Goal: Transaction & Acquisition: Purchase product/service

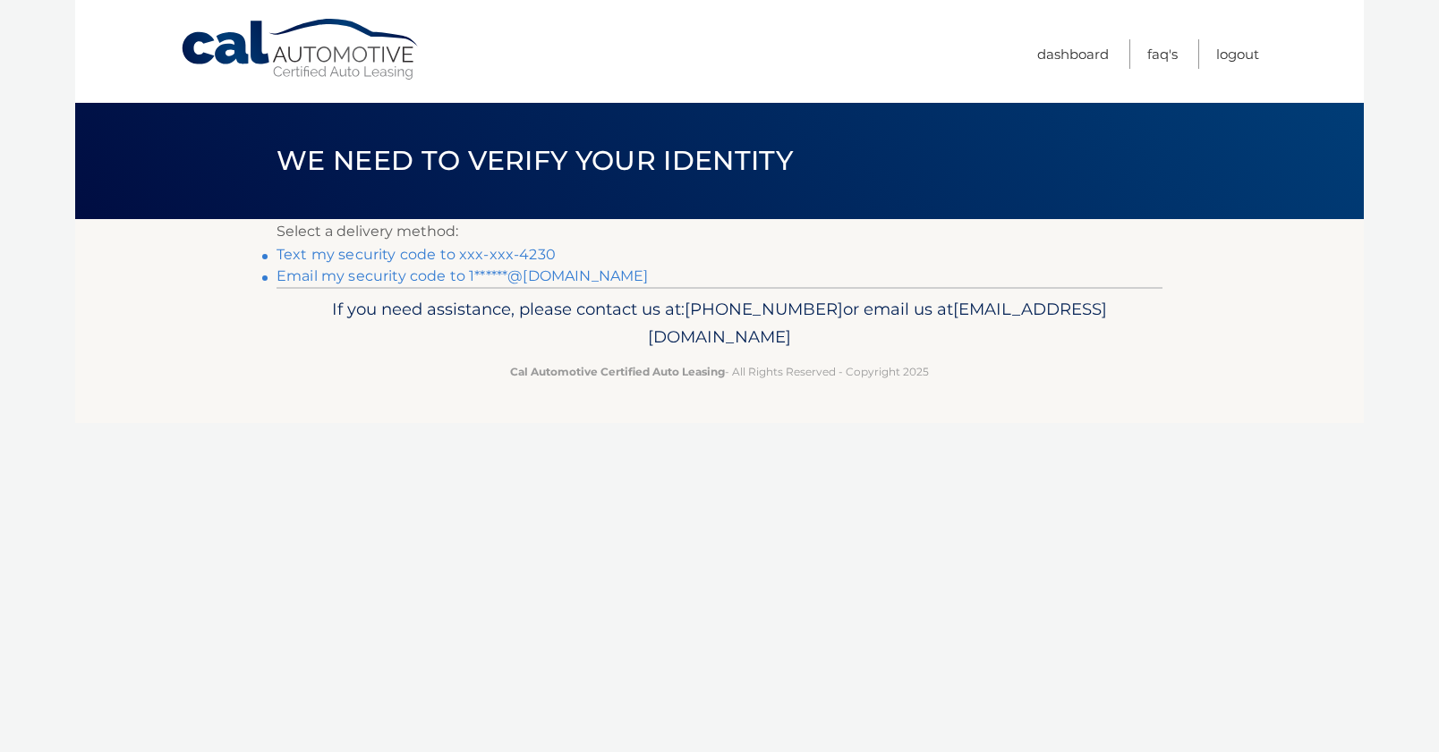
click at [372, 253] on link "Text my security code to xxx-xxx-4230" at bounding box center [415, 254] width 279 height 17
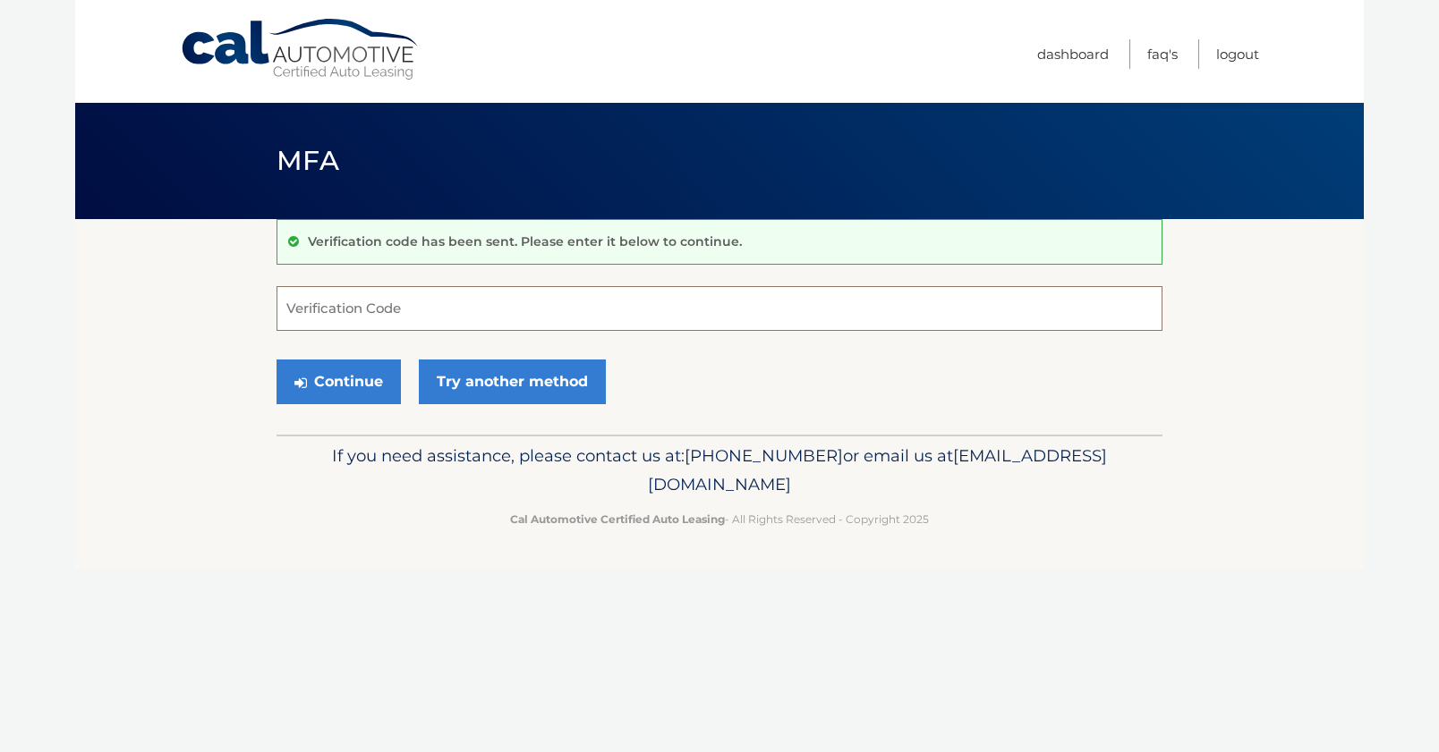
click at [308, 319] on input "Verification Code" at bounding box center [719, 308] width 886 height 45
type input "628758"
click at [338, 382] on button "Continue" at bounding box center [338, 382] width 124 height 45
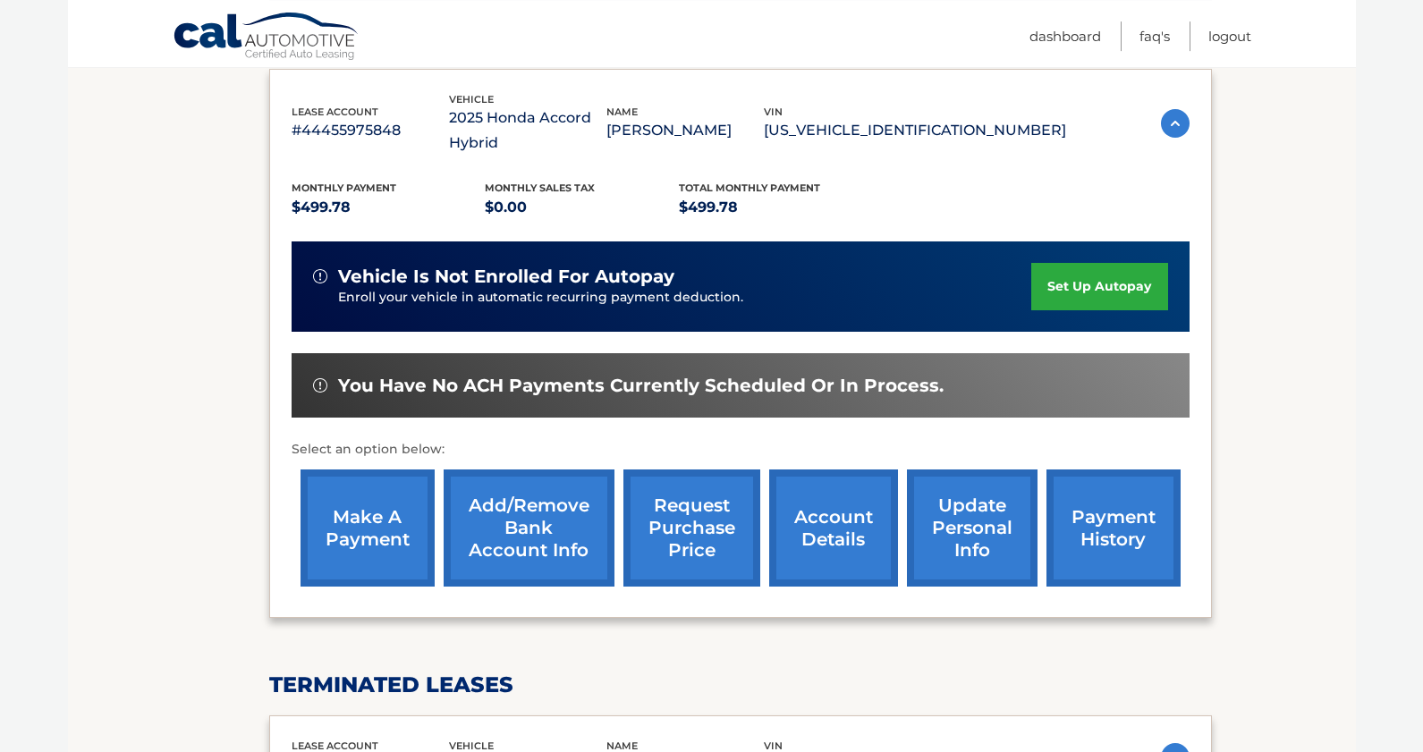
scroll to position [365, 0]
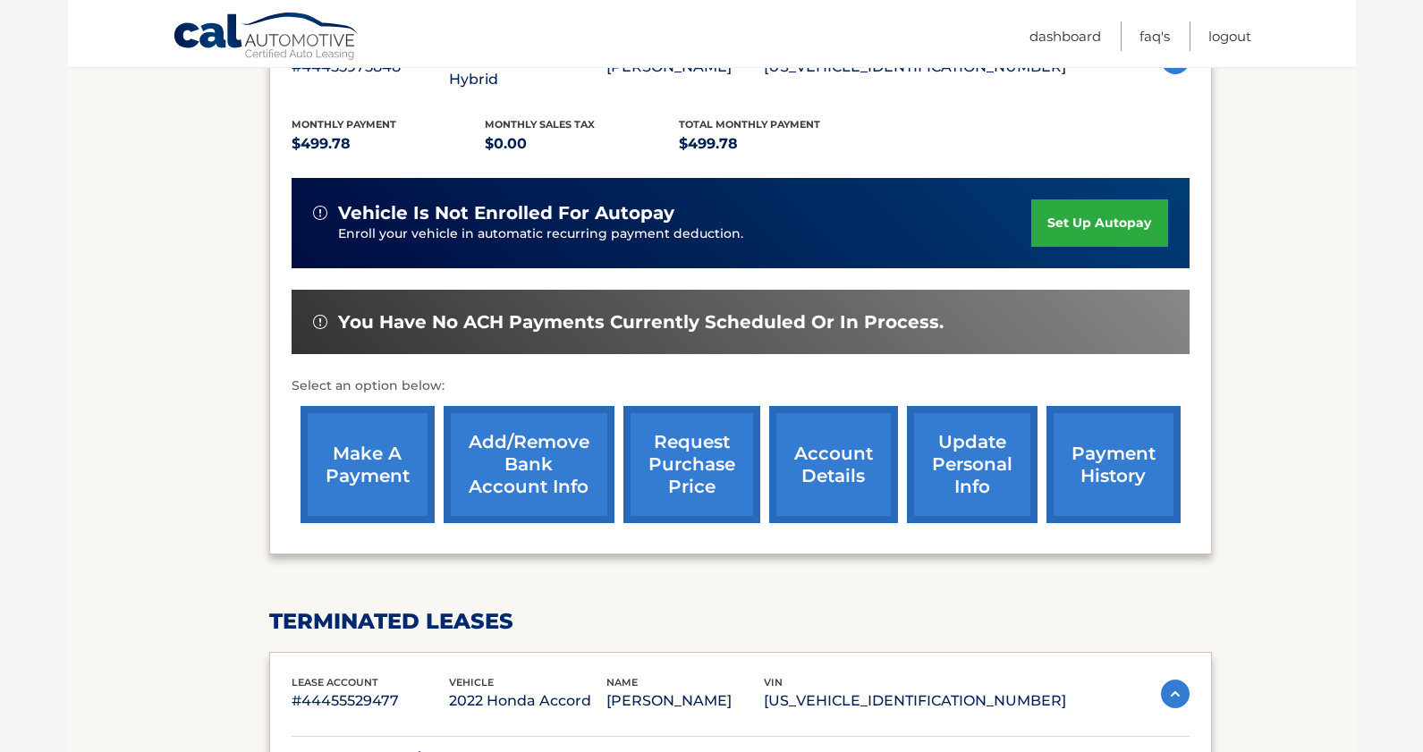
click at [396, 485] on link "make a payment" at bounding box center [368, 464] width 134 height 117
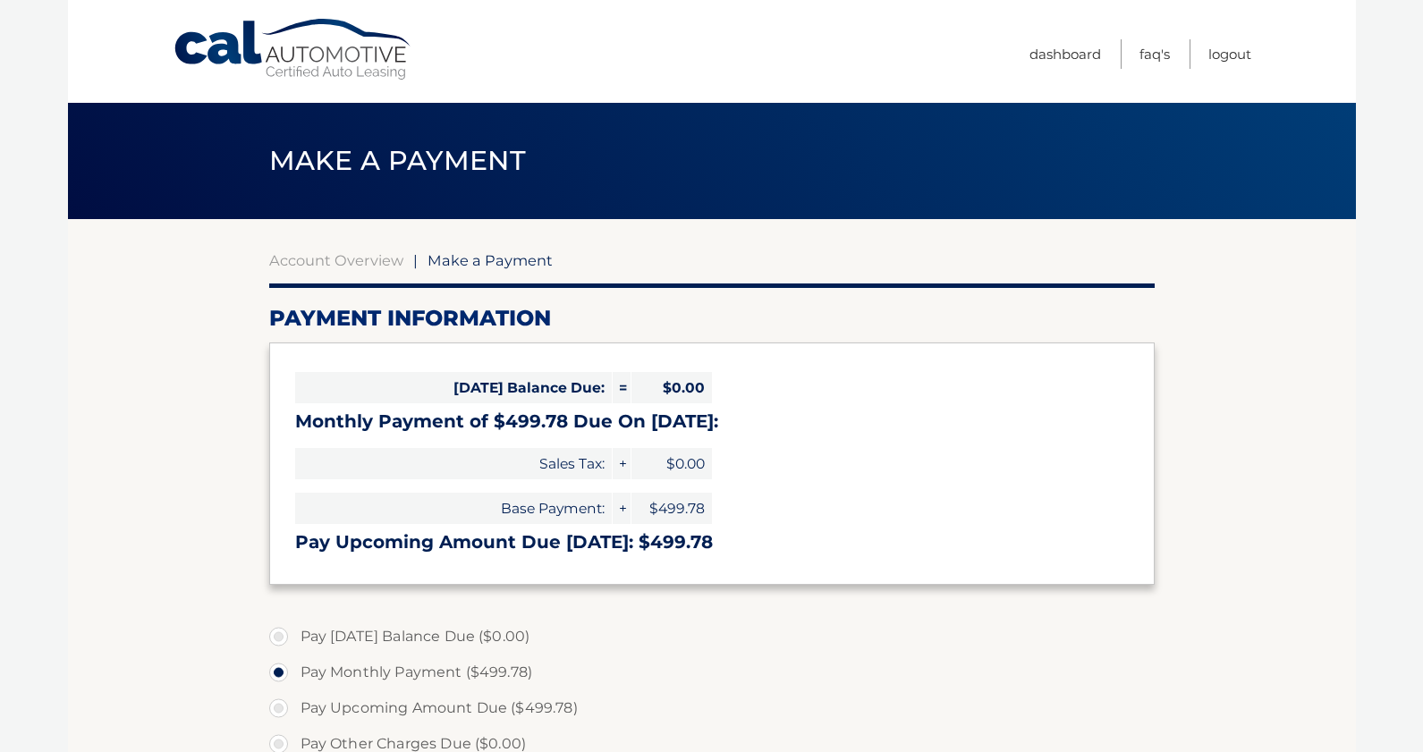
select select "YzQ1ZTYwMDgtOTIyMC00YmE1LTg5N2UtNDUwNzViMDhjZjUx"
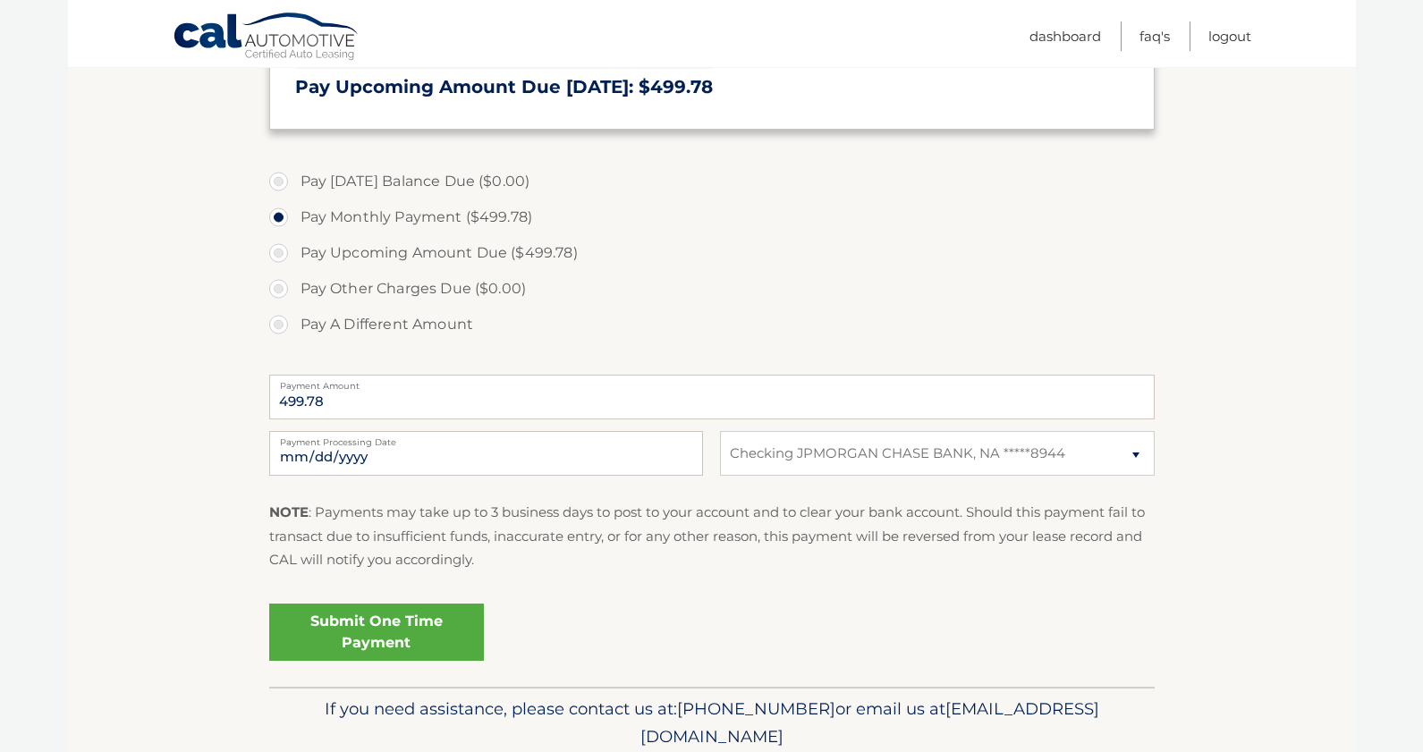
scroll to position [456, 0]
click at [681, 458] on input "2025-10-04" at bounding box center [486, 452] width 434 height 45
click at [191, 363] on section "Account Overview | Make a Payment Payment Information Today's Balance Due: = $0…" at bounding box center [712, 224] width 1288 height 923
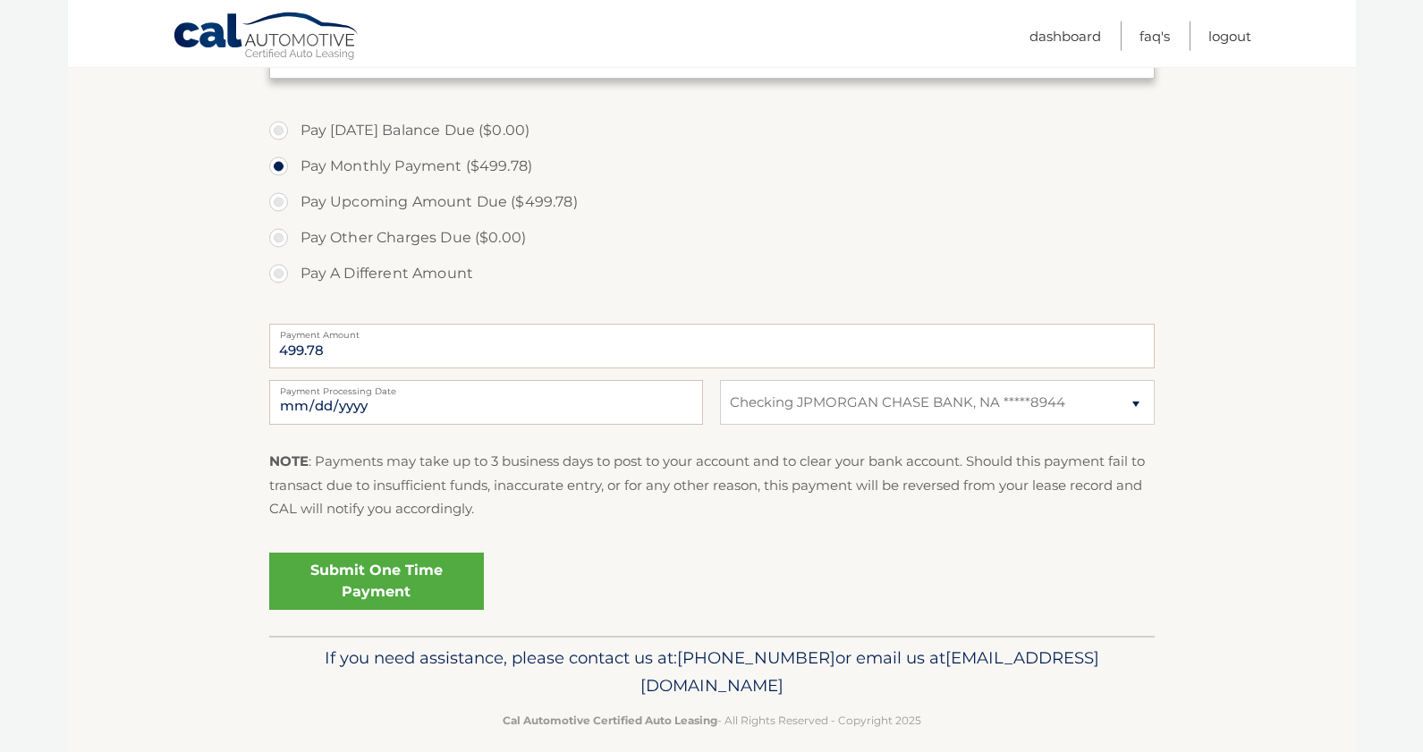
scroll to position [526, 0]
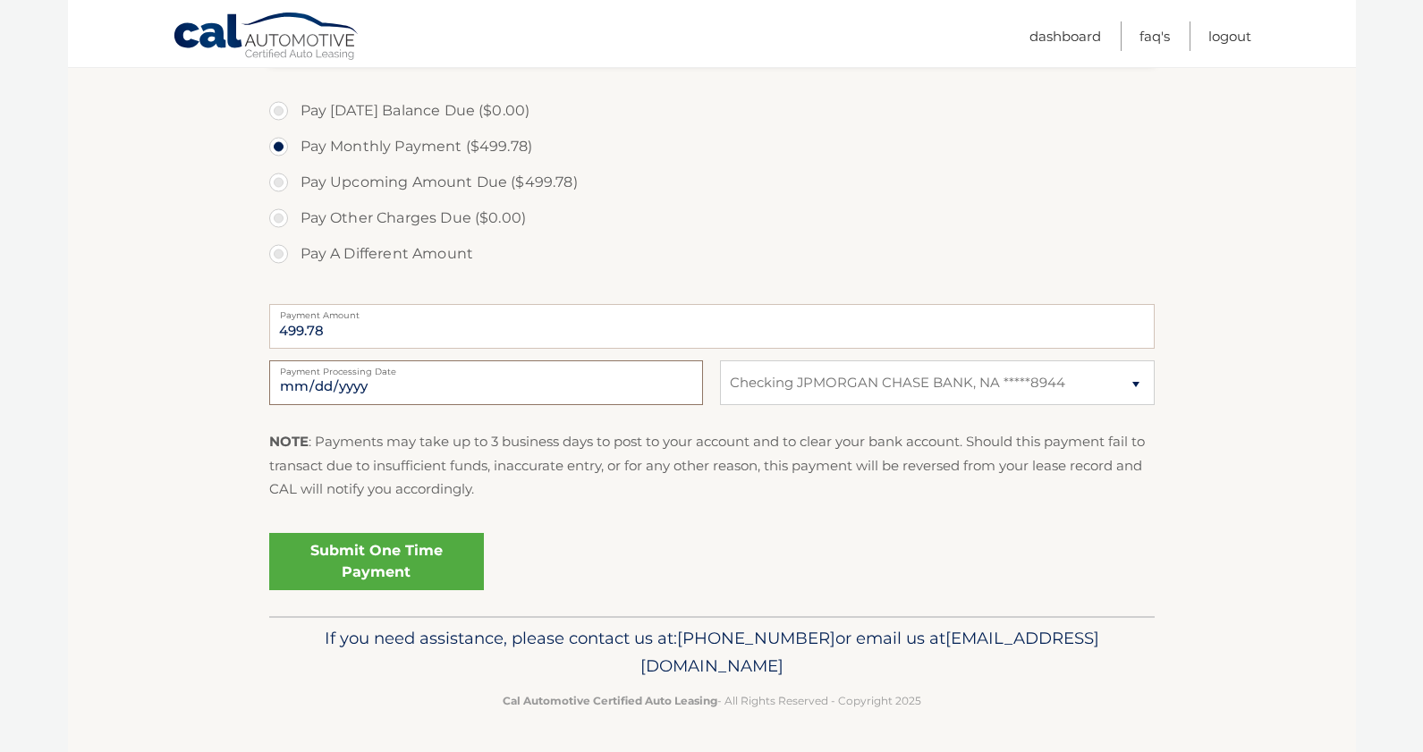
click at [675, 387] on input "2025-10-04" at bounding box center [486, 383] width 434 height 45
type input "2025-10-19"
click at [650, 570] on div "Submit One Time Payment" at bounding box center [712, 558] width 886 height 64
click at [348, 551] on link "Submit One Time Payment" at bounding box center [376, 561] width 215 height 57
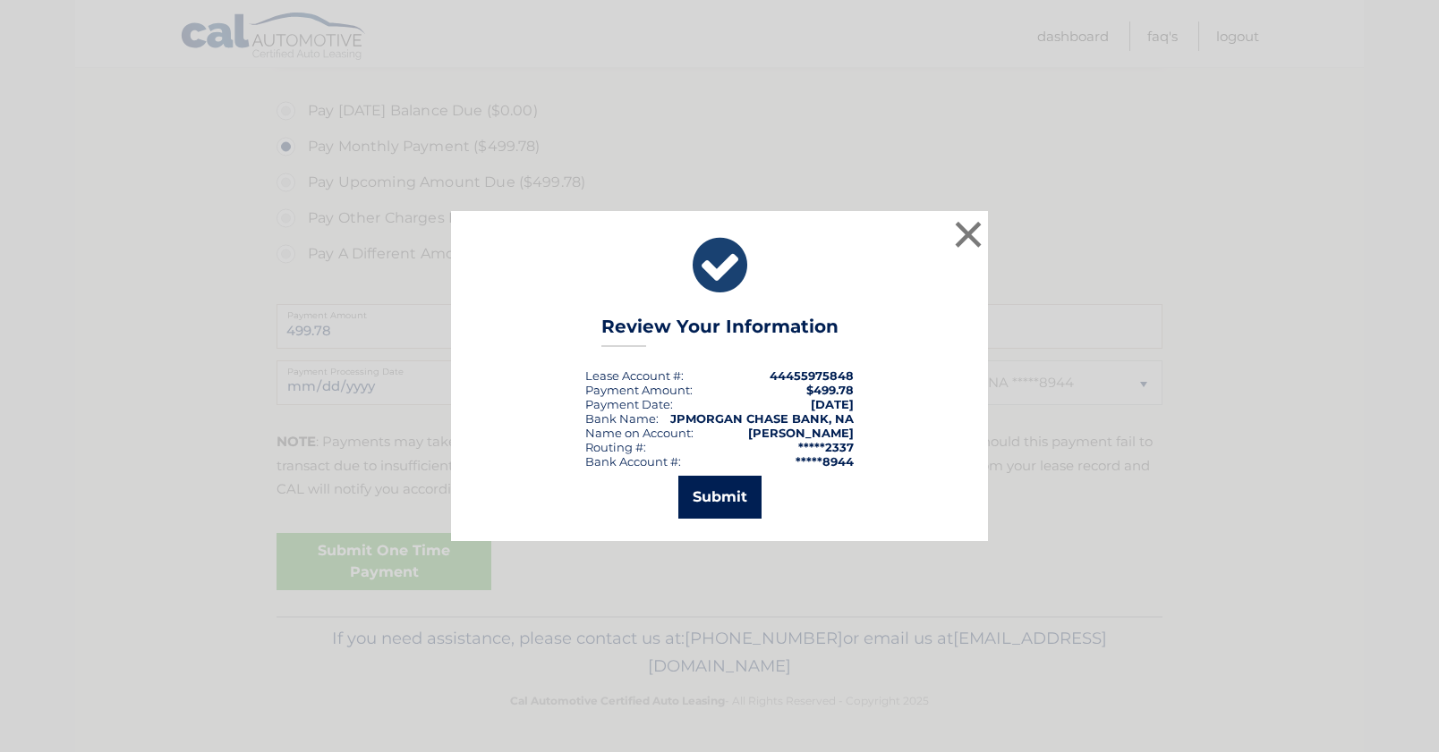
click at [730, 506] on button "Submit" at bounding box center [719, 497] width 83 height 43
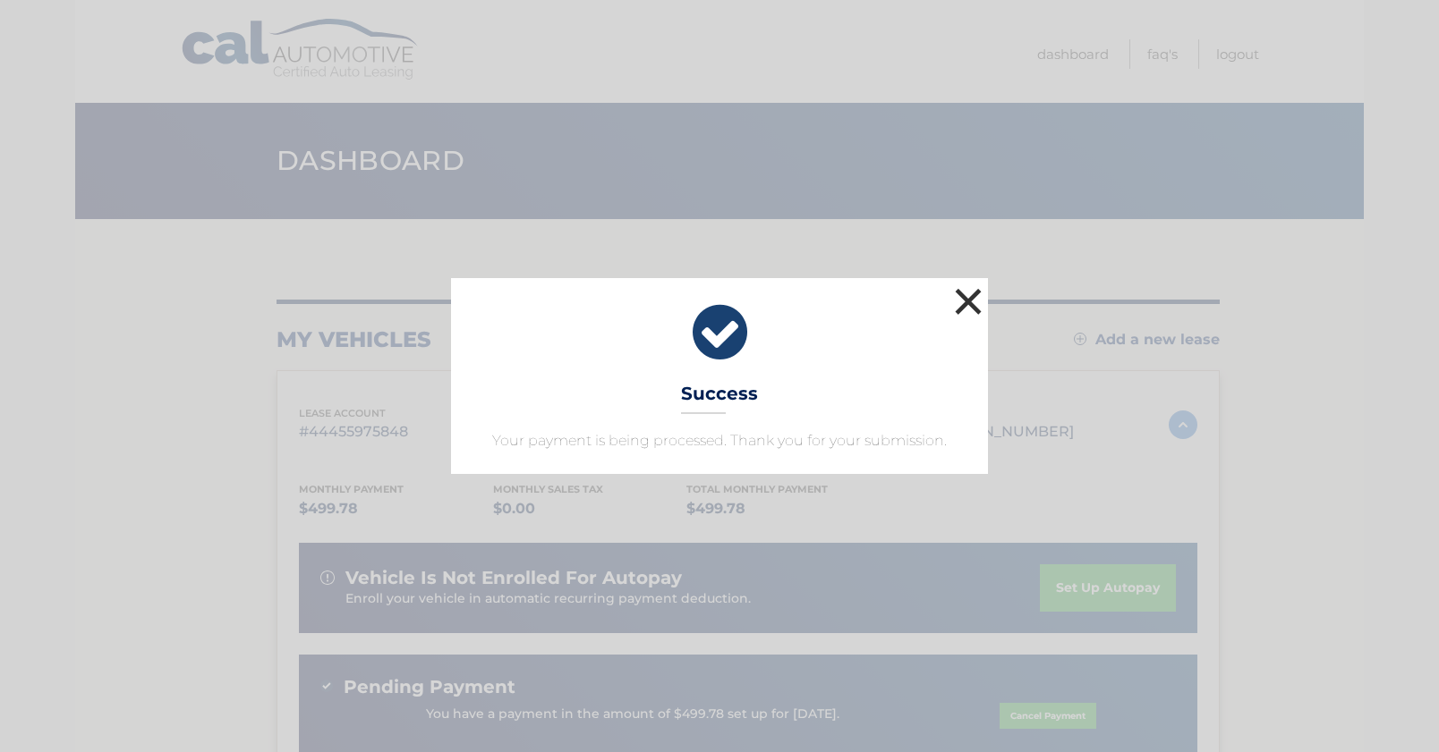
click at [964, 294] on button "×" at bounding box center [968, 302] width 36 height 36
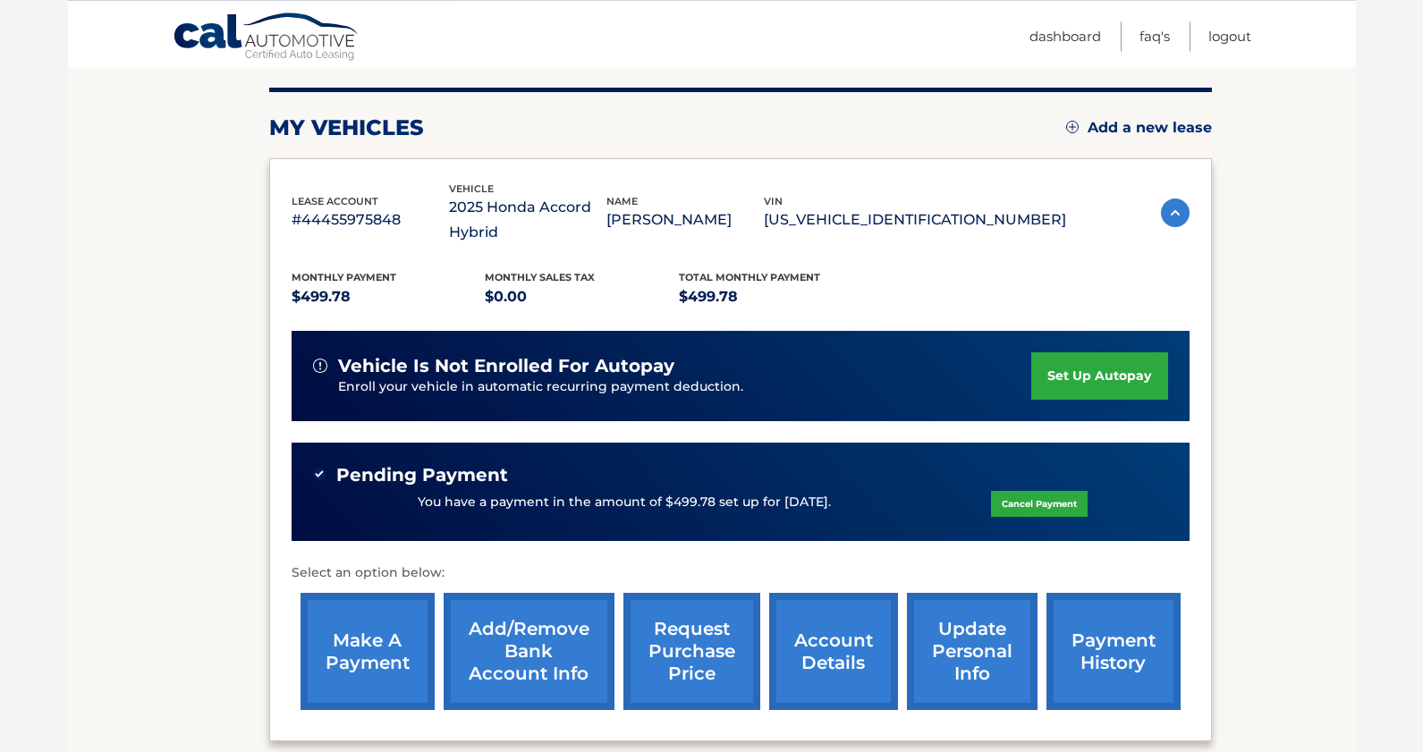
scroll to position [274, 0]
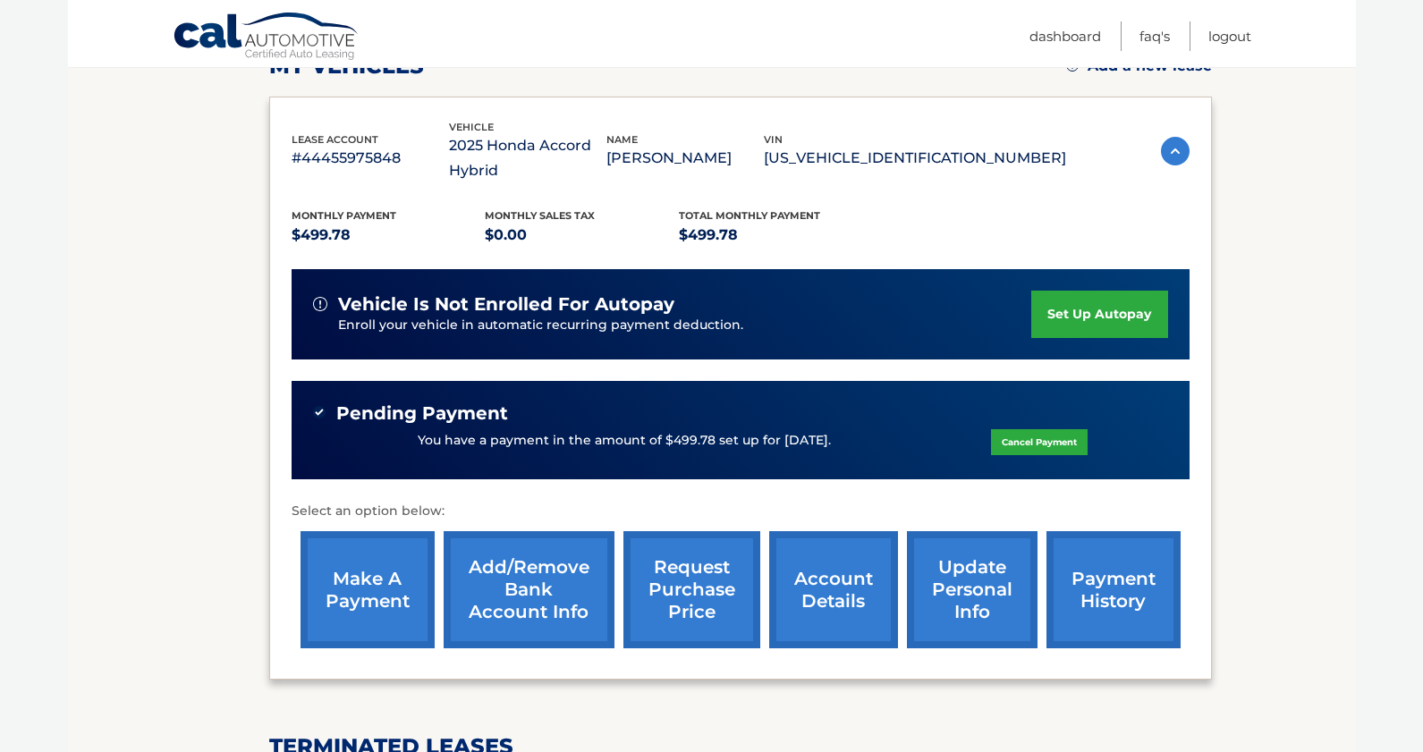
click at [1037, 431] on link "Cancel Payment" at bounding box center [1039, 442] width 97 height 26
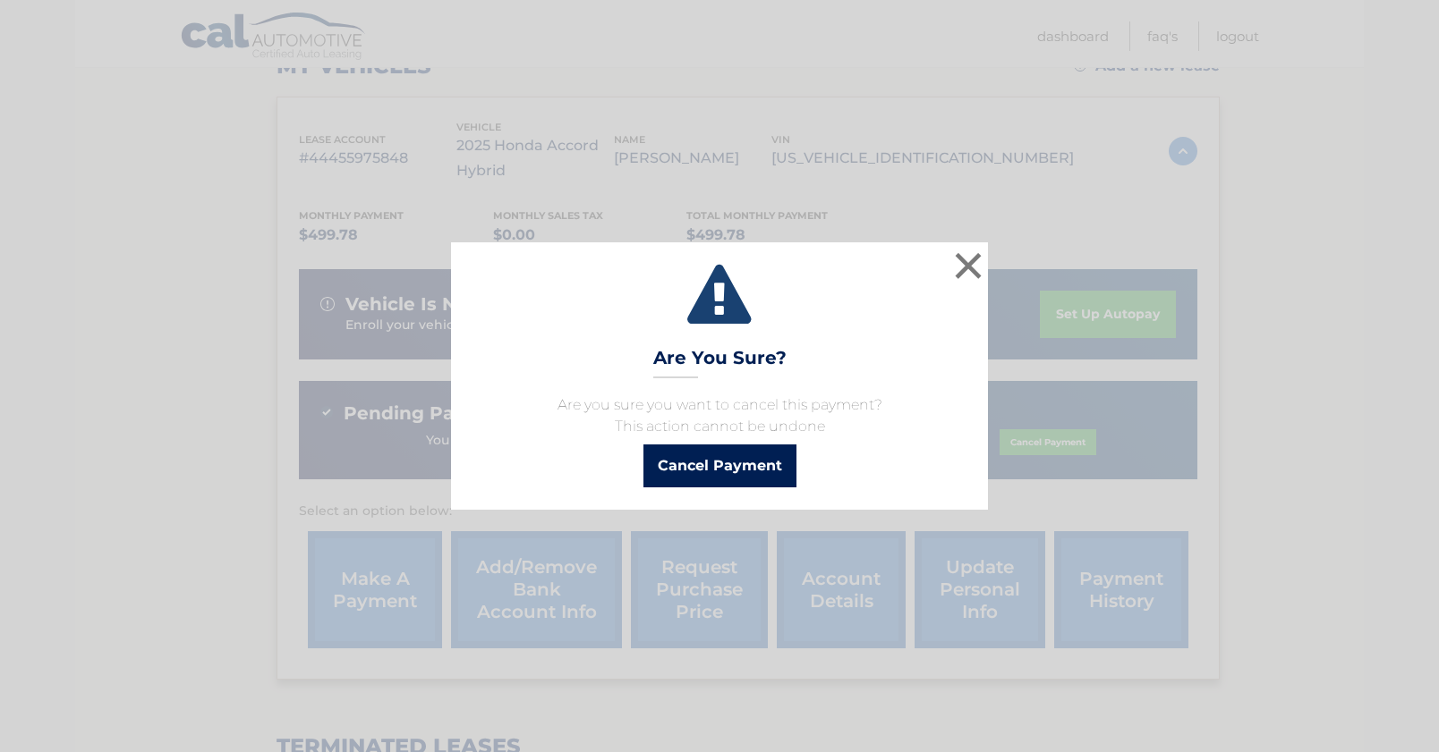
click at [739, 470] on button "Cancel Payment" at bounding box center [719, 466] width 153 height 43
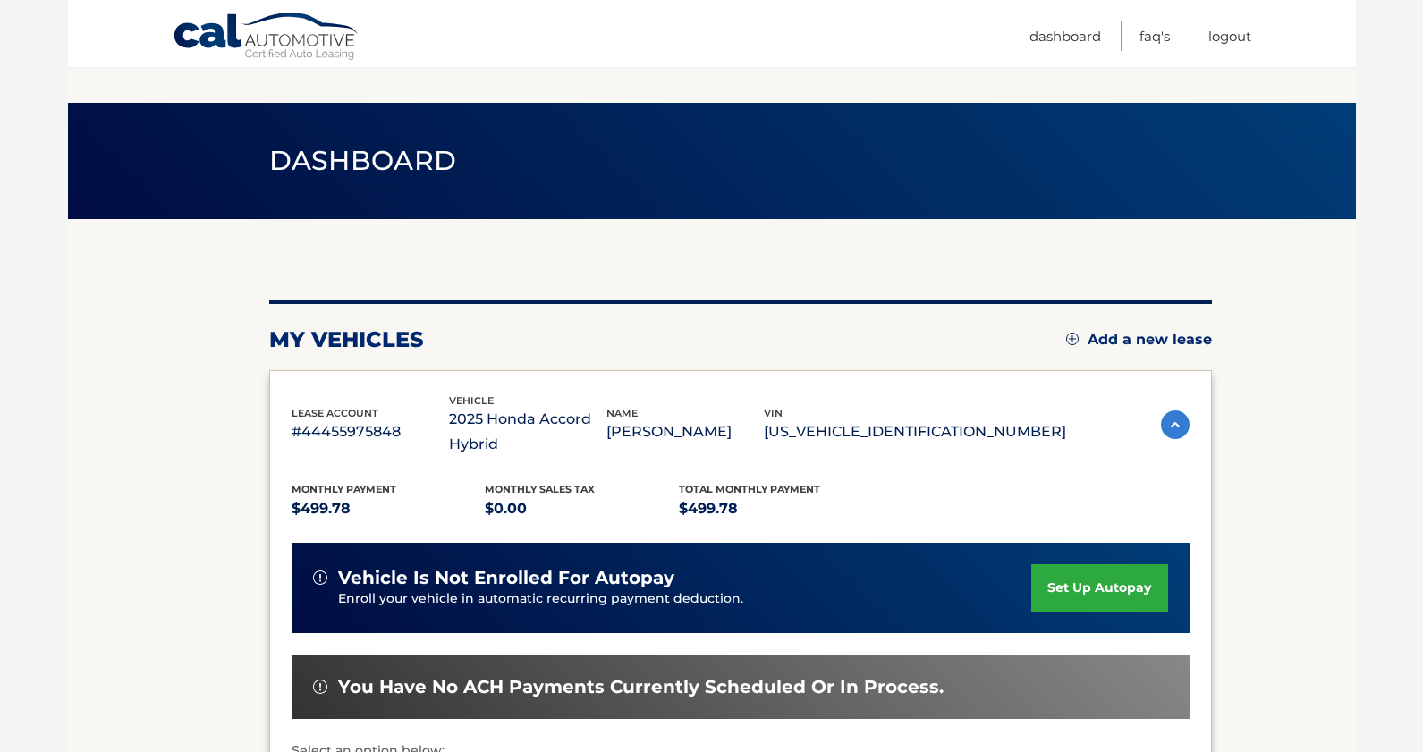
scroll to position [274, 0]
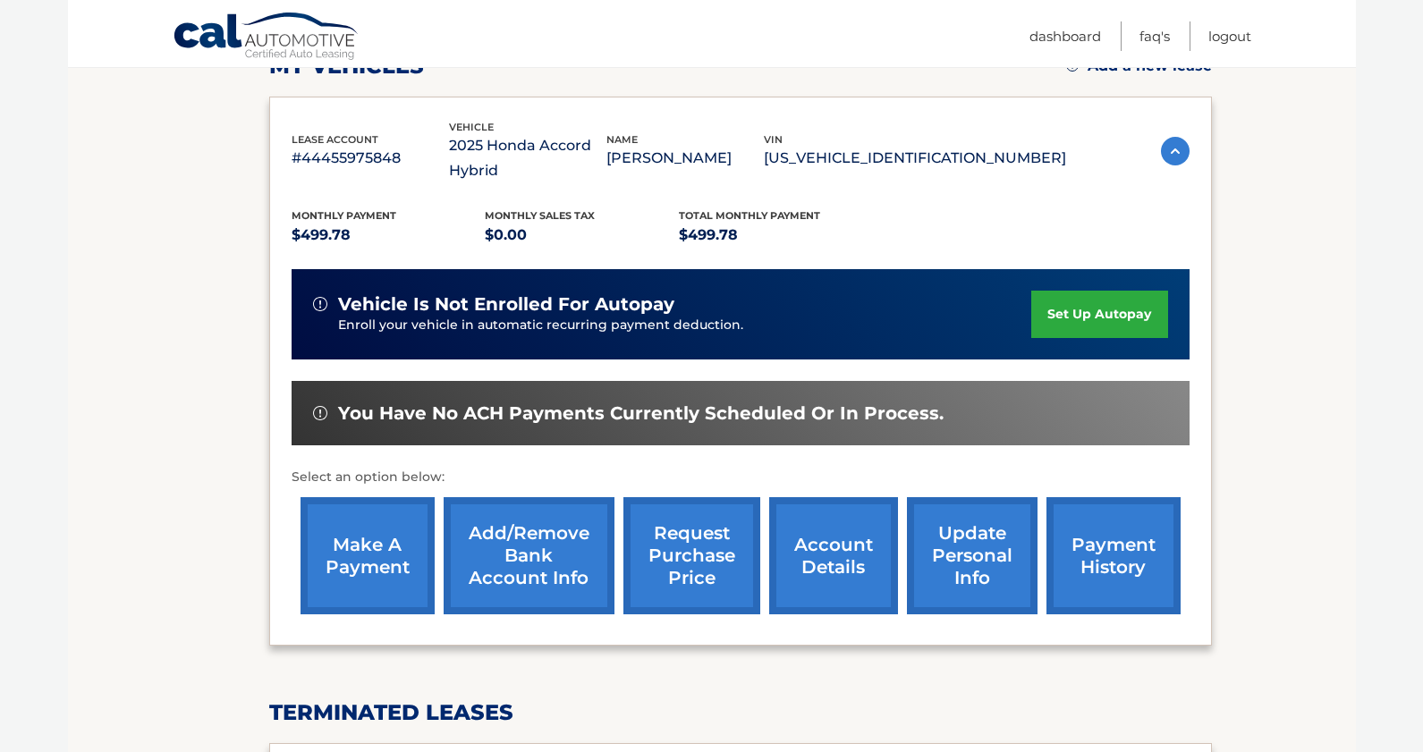
click at [351, 554] on link "make a payment" at bounding box center [368, 555] width 134 height 117
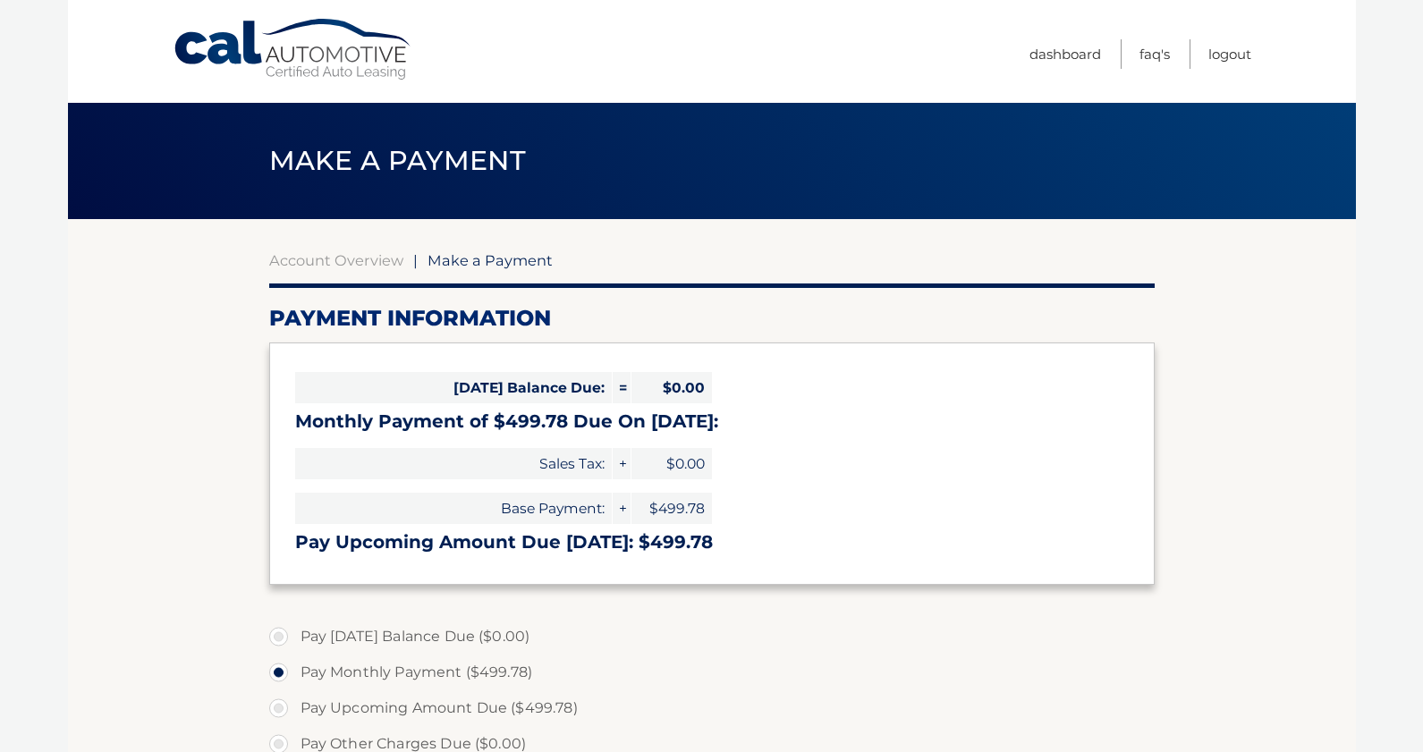
select select "YzQ1ZTYwMDgtOTIyMC00YmE1LTg5N2UtNDUwNzViMDhjZjUx"
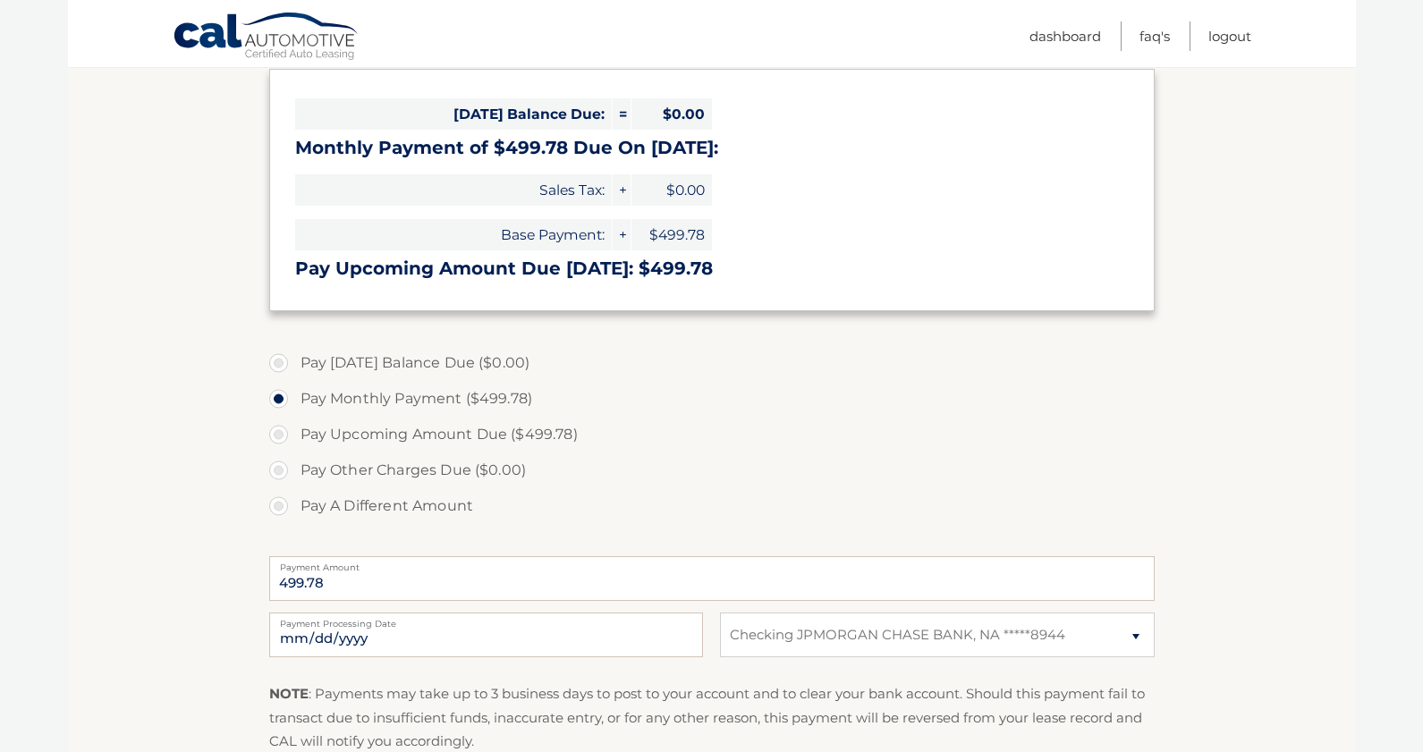
scroll to position [365, 0]
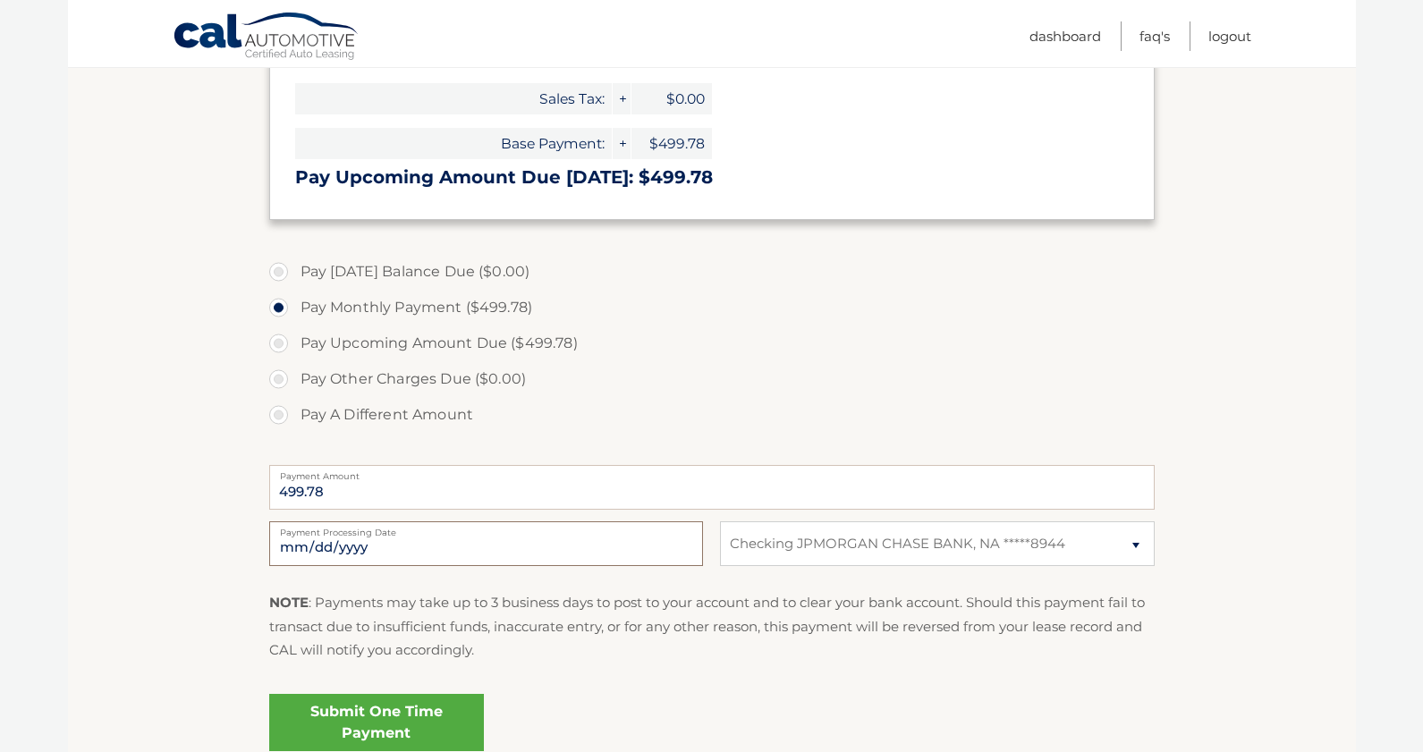
click at [675, 544] on input "[DATE]" at bounding box center [486, 544] width 434 height 45
type input "[DATE]"
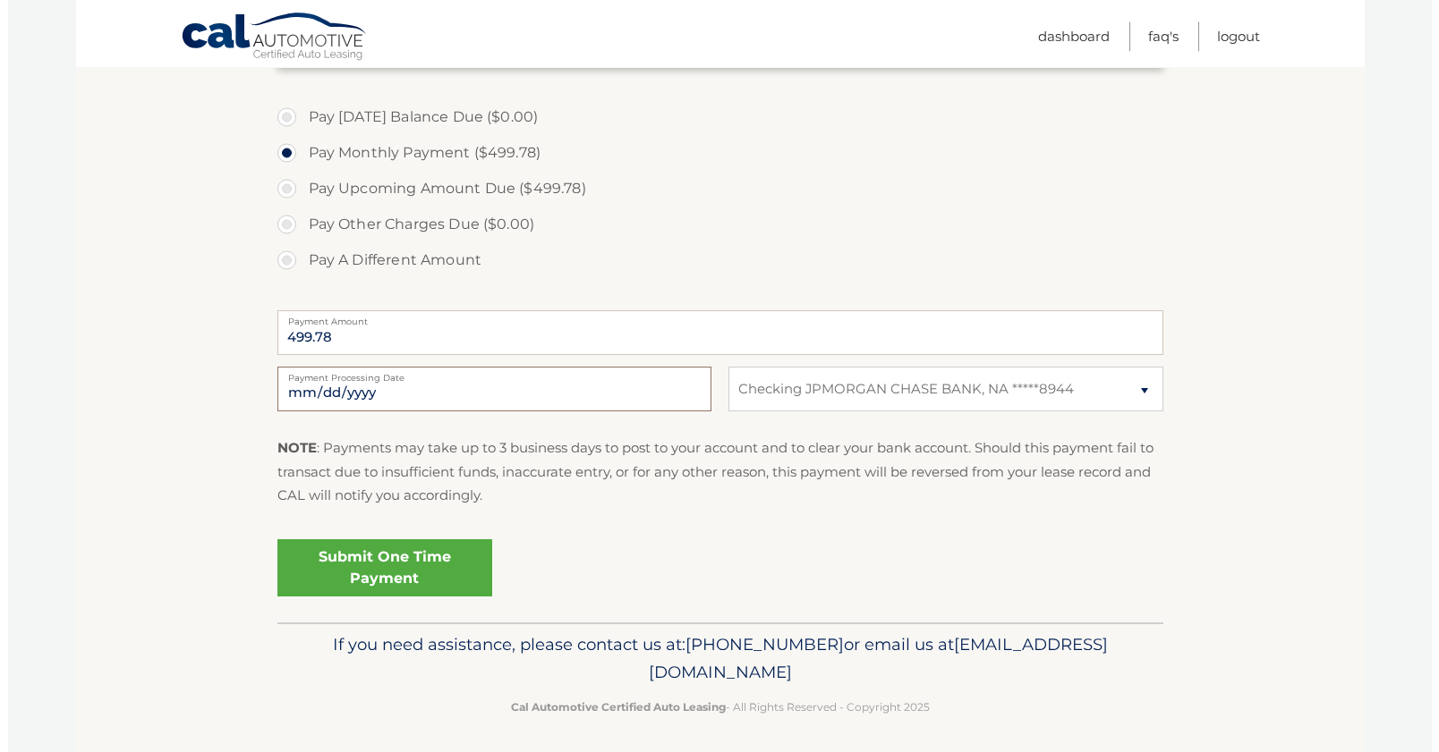
scroll to position [526, 0]
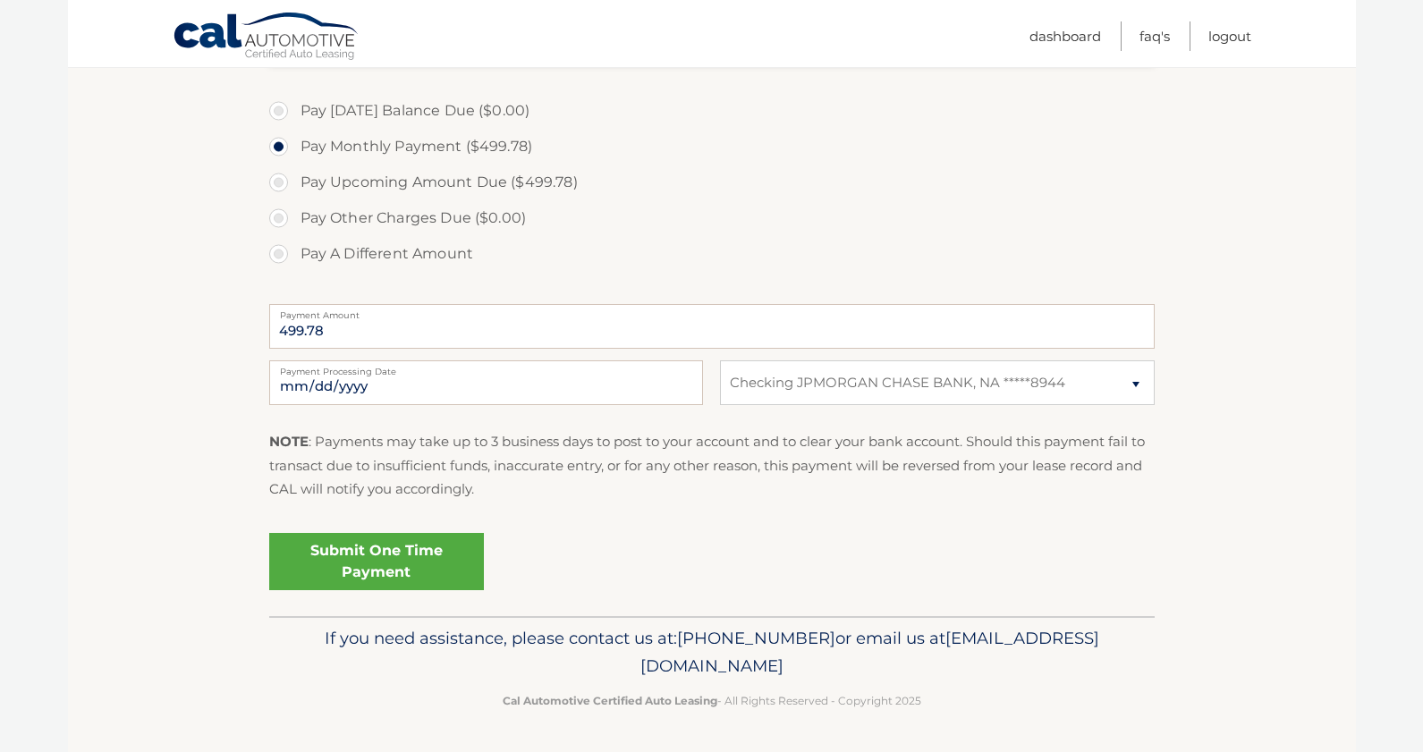
click at [427, 571] on link "Submit One Time Payment" at bounding box center [376, 561] width 215 height 57
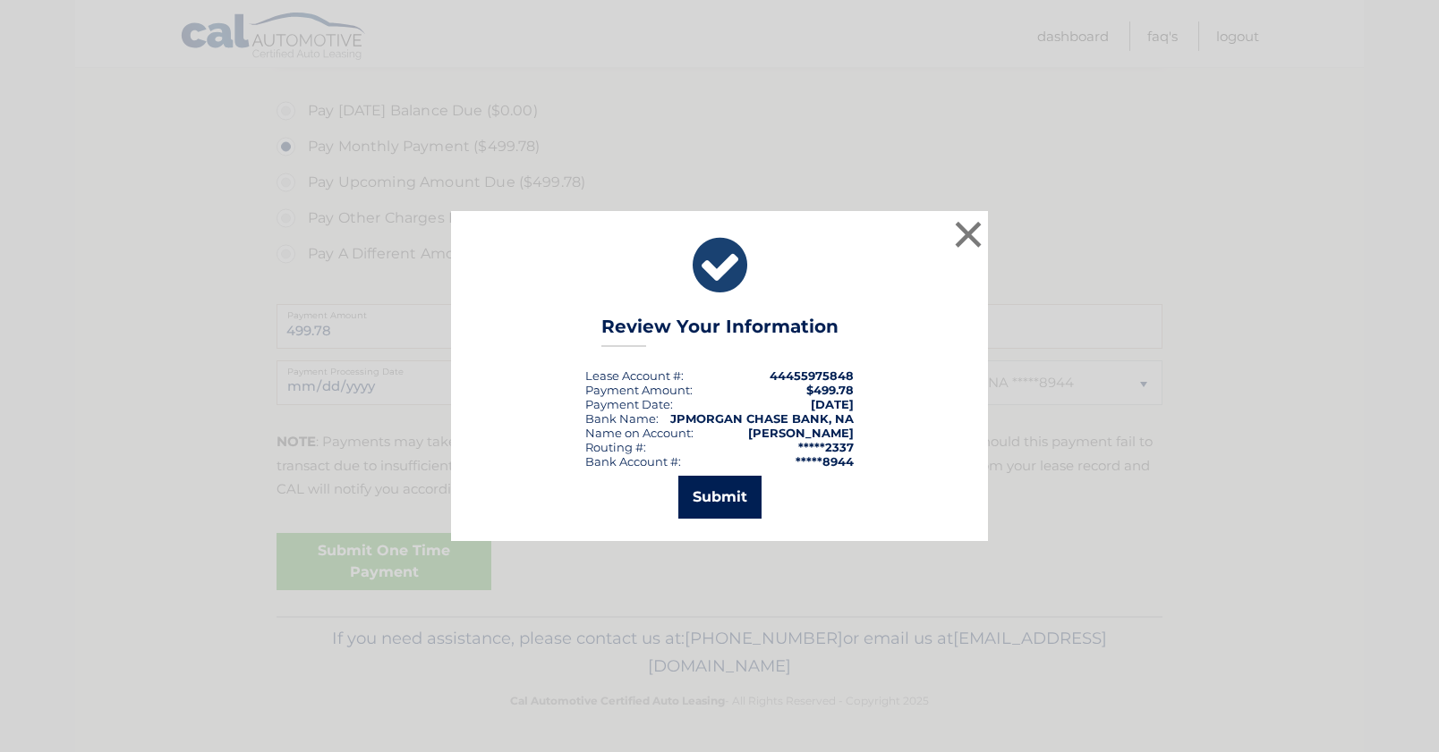
click at [704, 499] on button "Submit" at bounding box center [719, 497] width 83 height 43
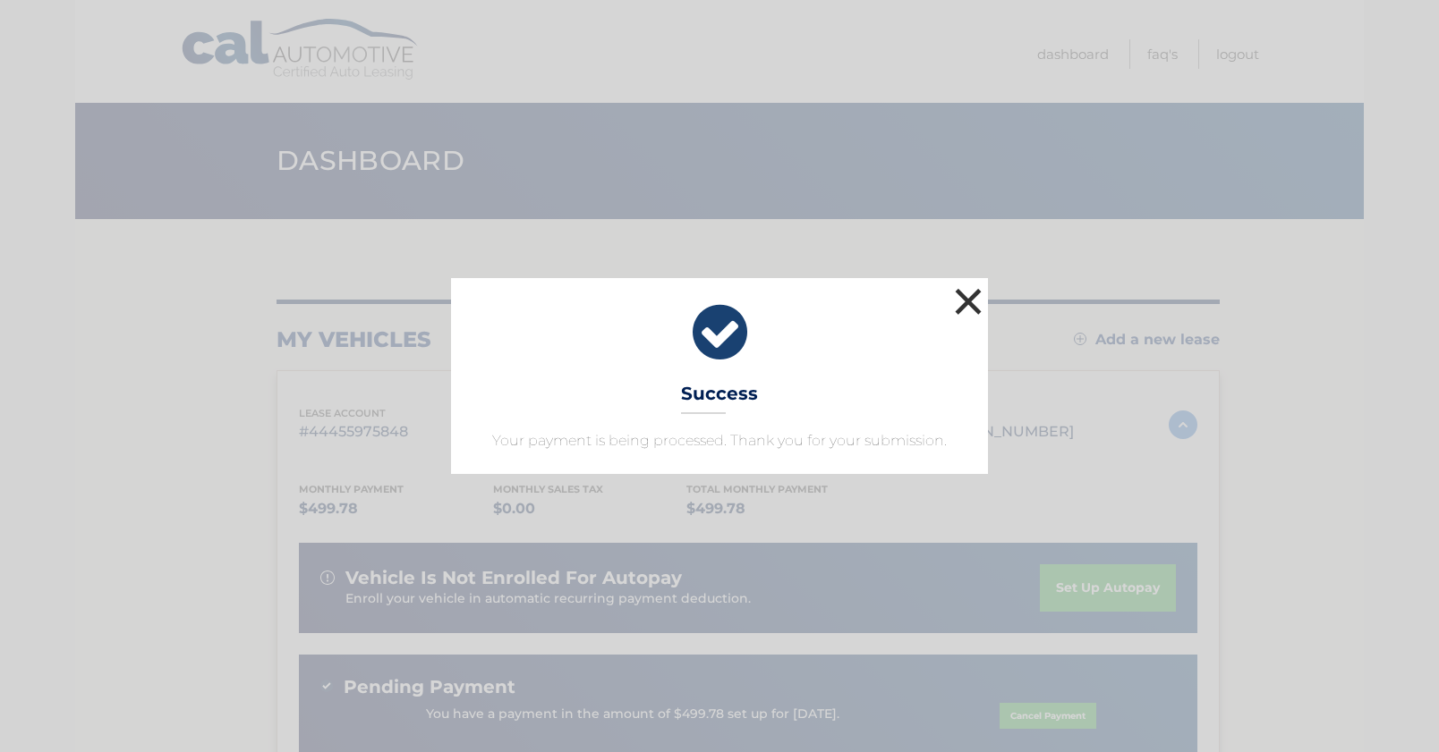
click at [981, 304] on button "×" at bounding box center [968, 302] width 36 height 36
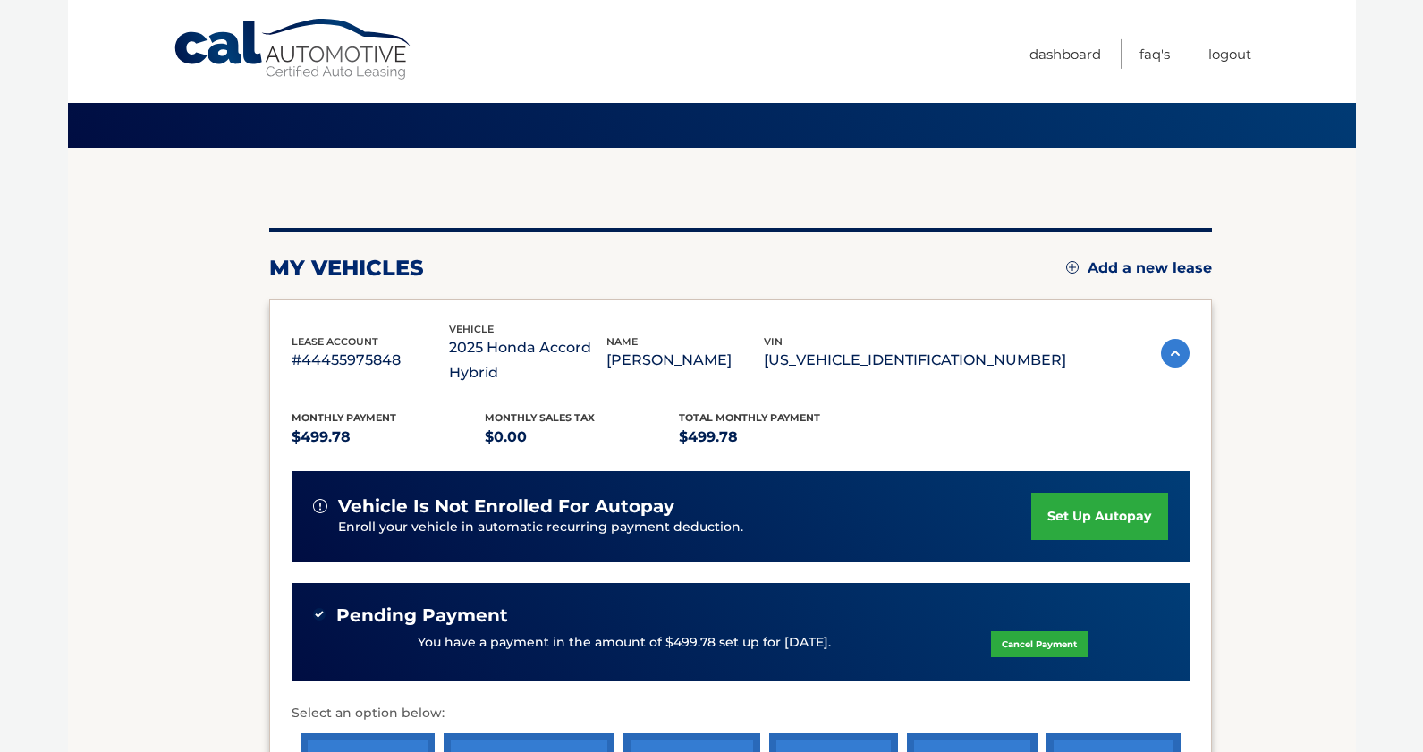
scroll to position [274, 0]
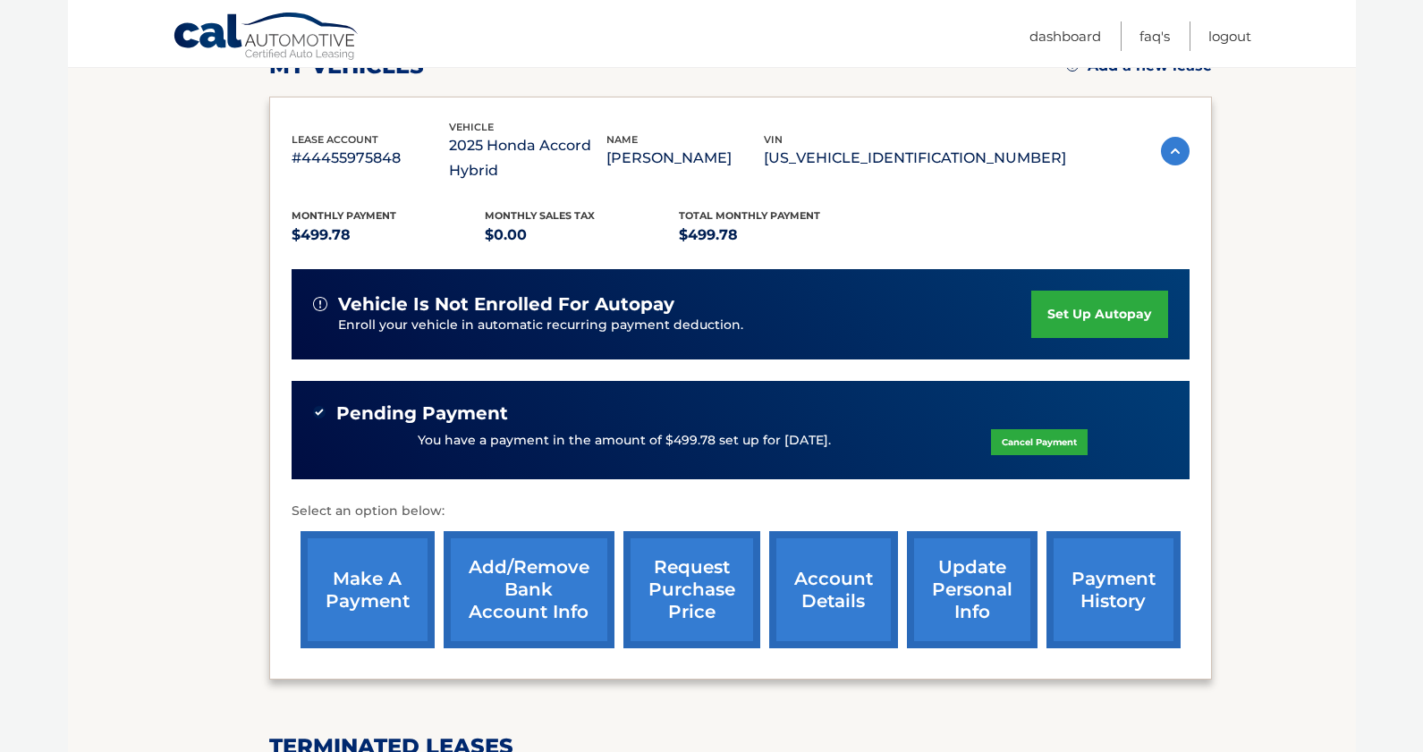
click at [1120, 608] on link "payment history" at bounding box center [1114, 589] width 134 height 117
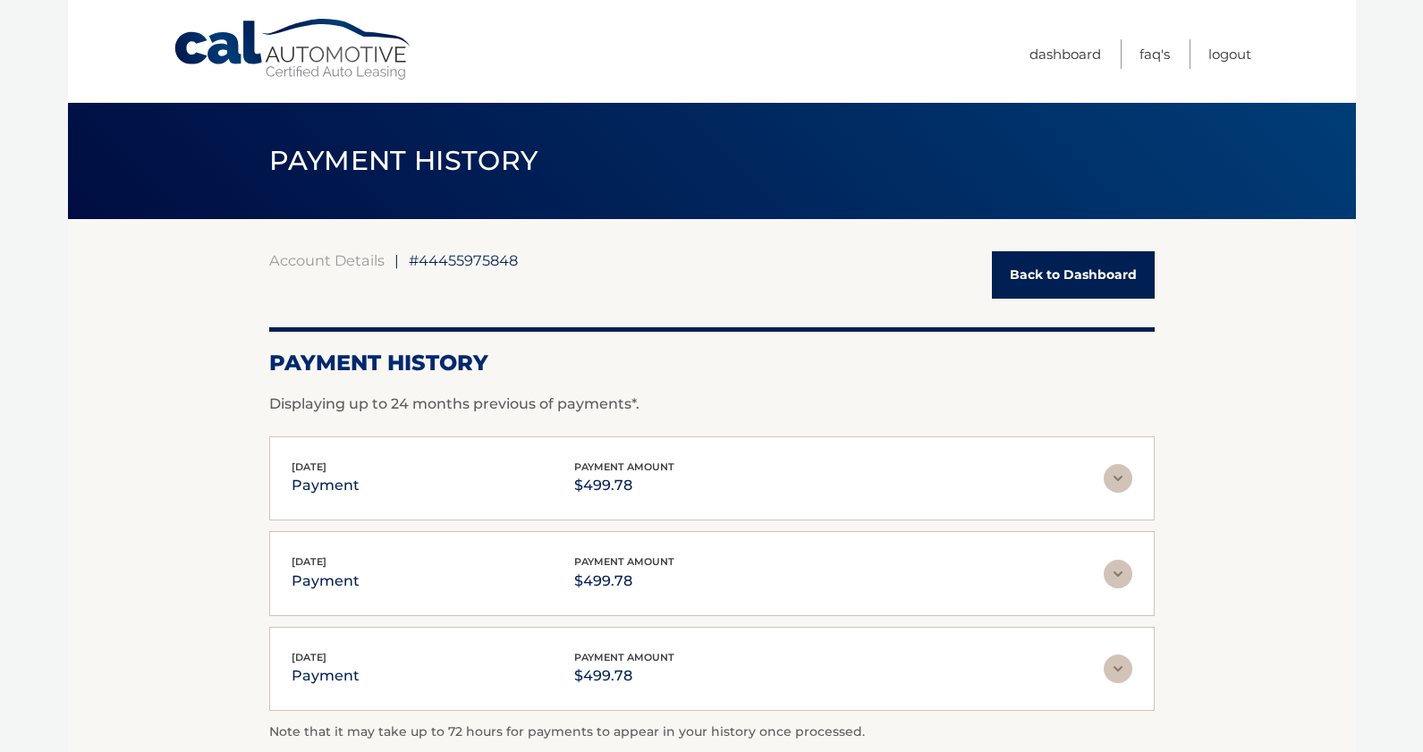
click at [1061, 284] on link "Back to Dashboard" at bounding box center [1073, 274] width 163 height 47
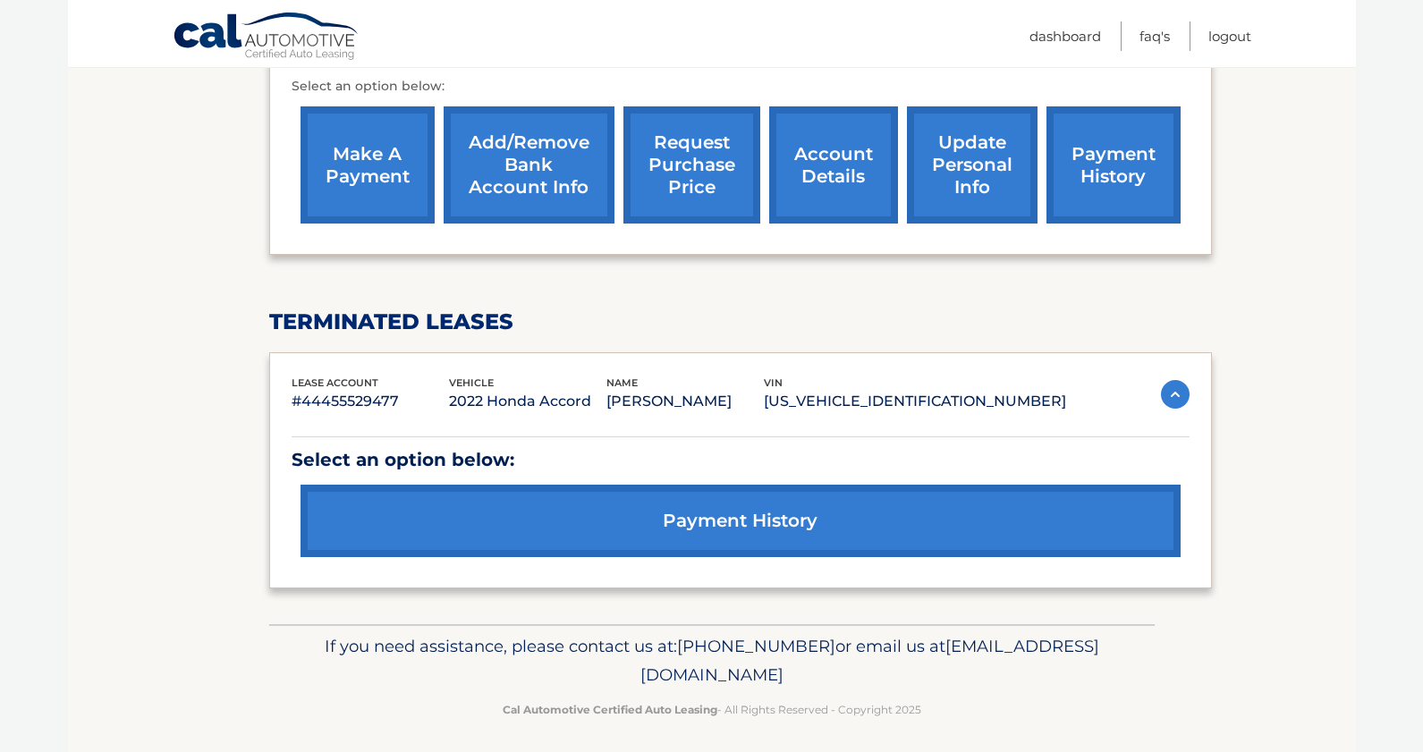
scroll to position [706, 0]
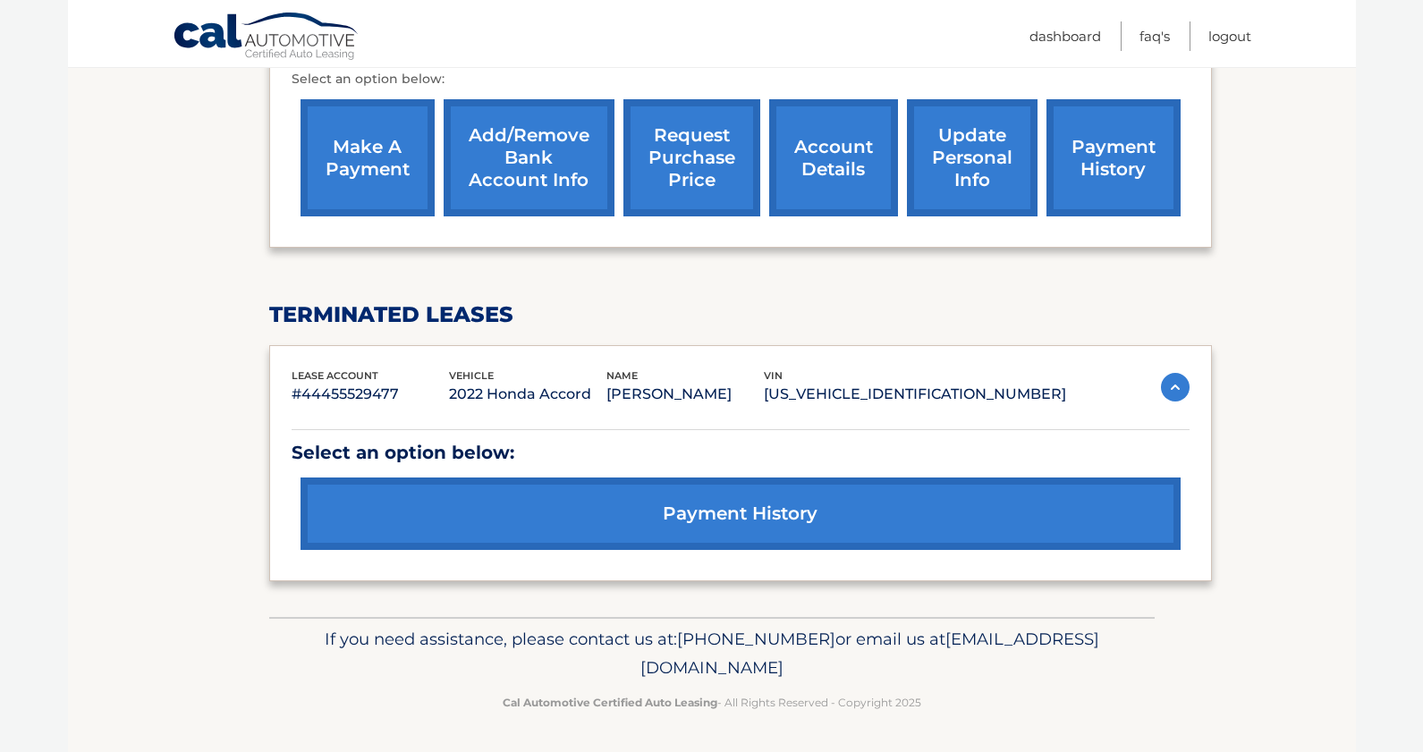
click at [790, 524] on link "payment history" at bounding box center [741, 514] width 880 height 72
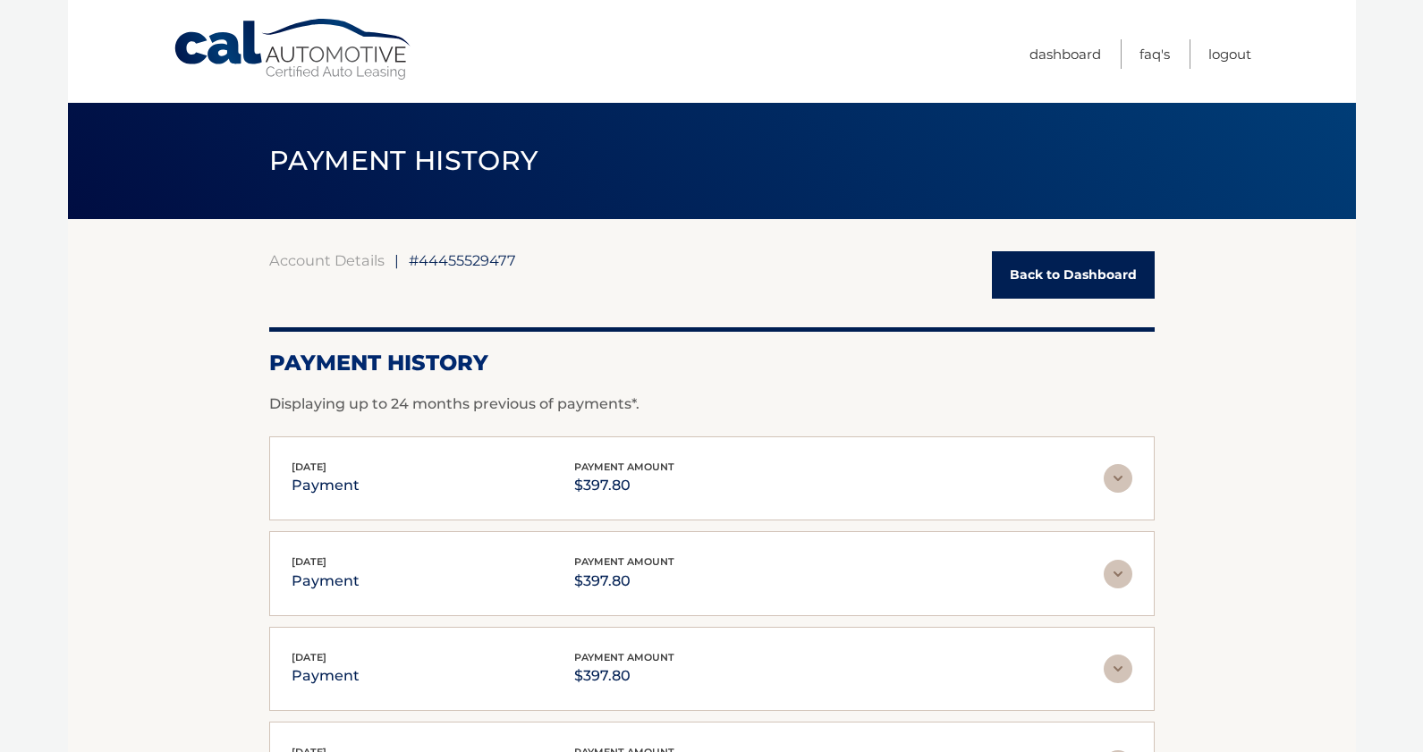
click at [1045, 276] on link "Back to Dashboard" at bounding box center [1073, 274] width 163 height 47
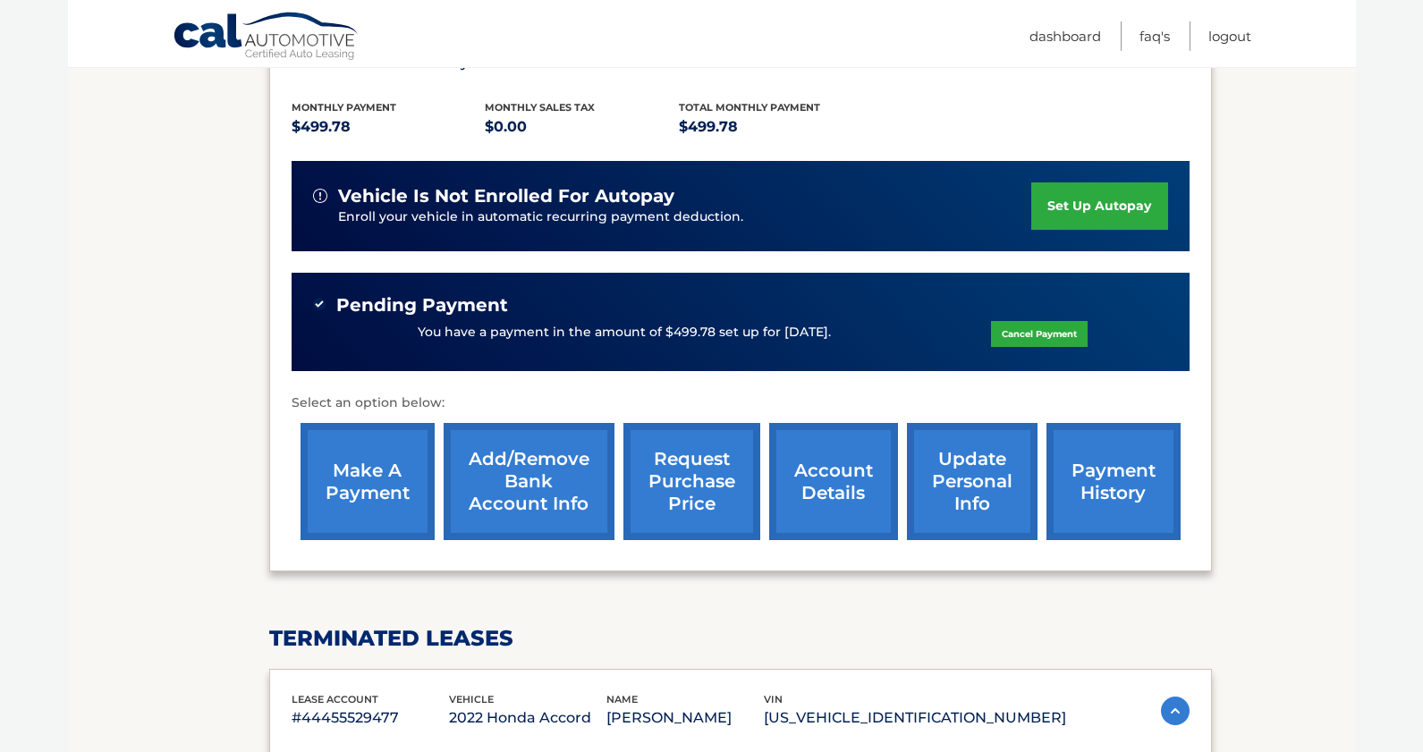
scroll to position [432, 0]
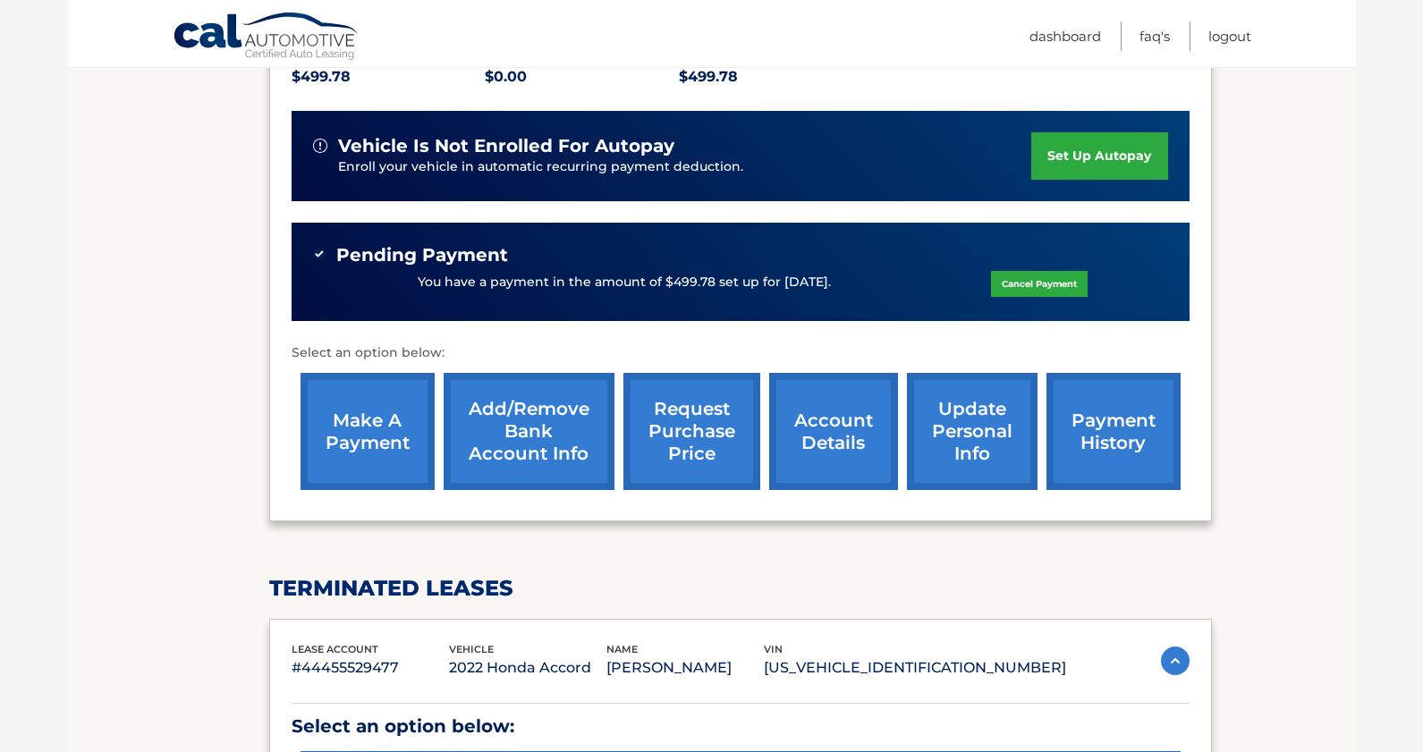
click at [1096, 441] on link "payment history" at bounding box center [1114, 431] width 134 height 117
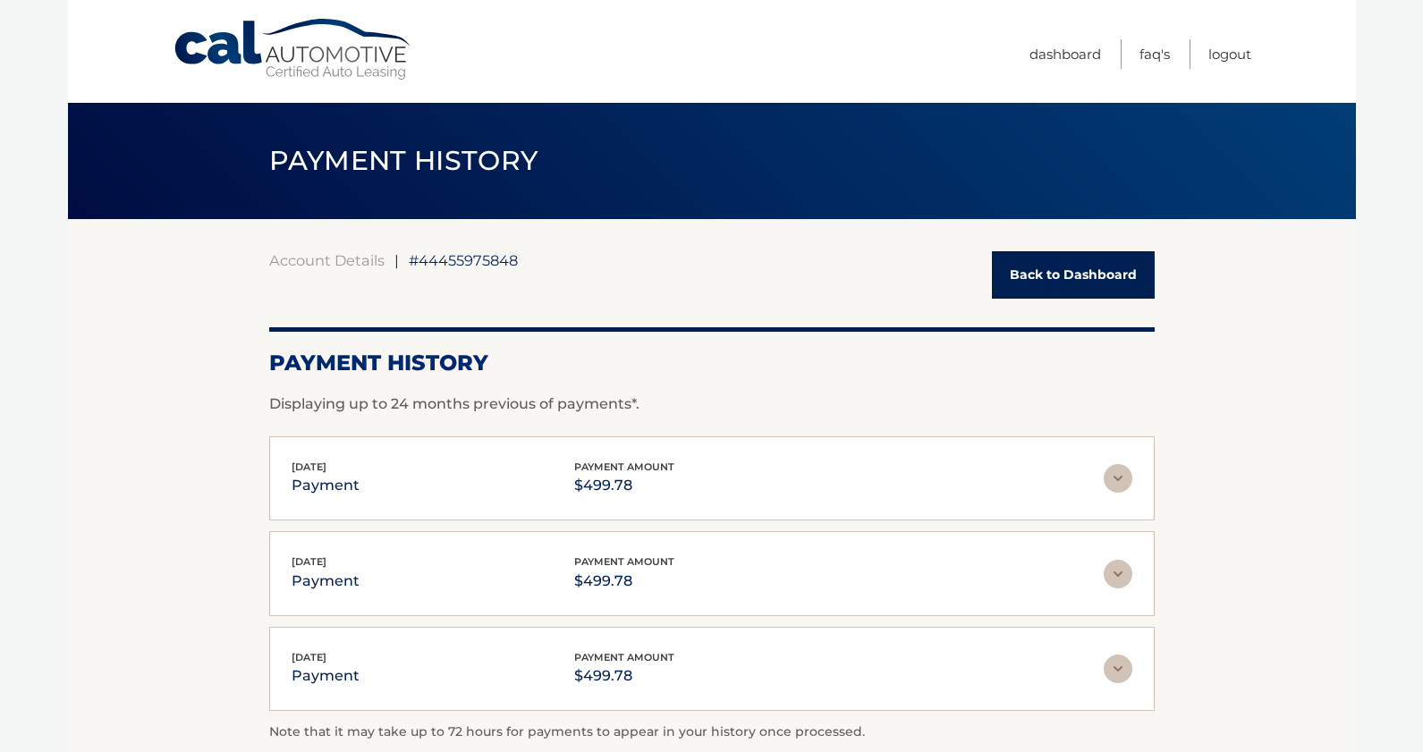
click at [1085, 284] on link "Back to Dashboard" at bounding box center [1073, 274] width 163 height 47
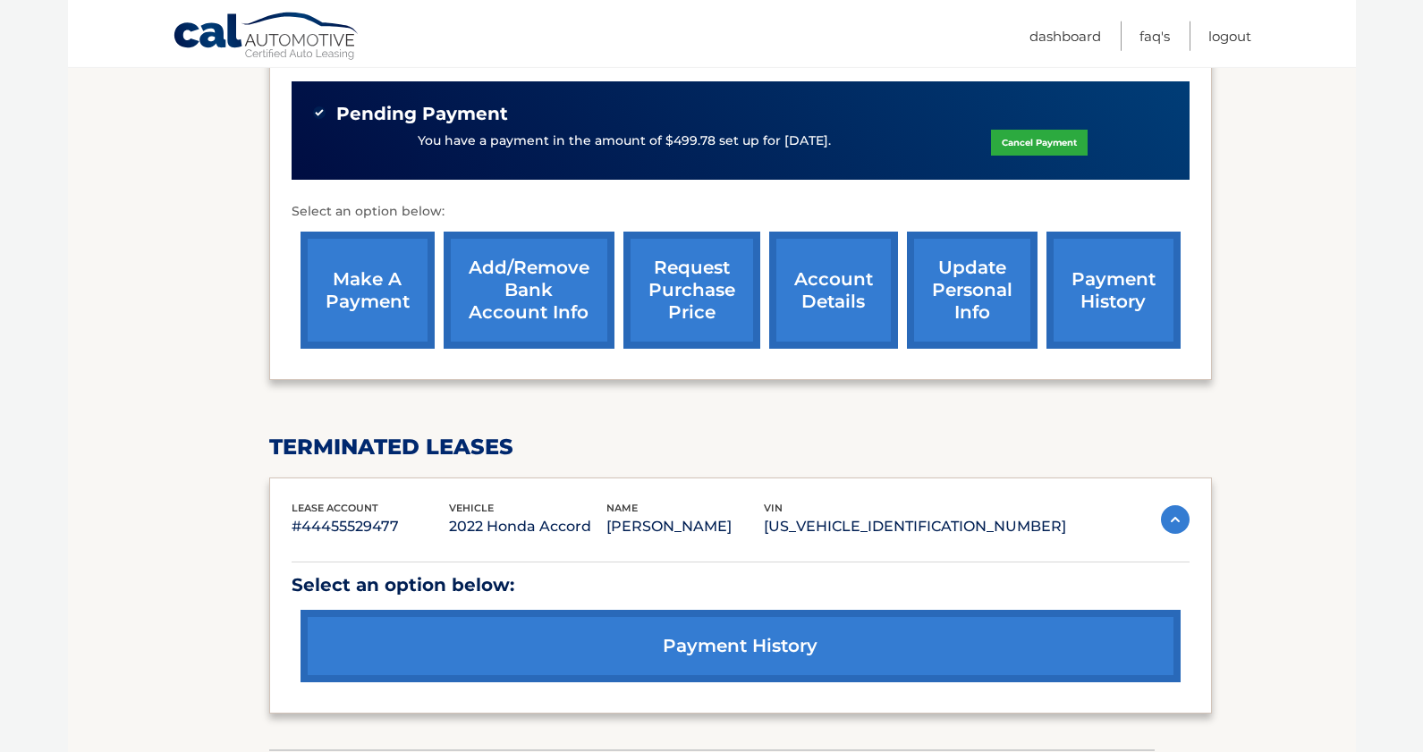
scroll to position [639, 0]
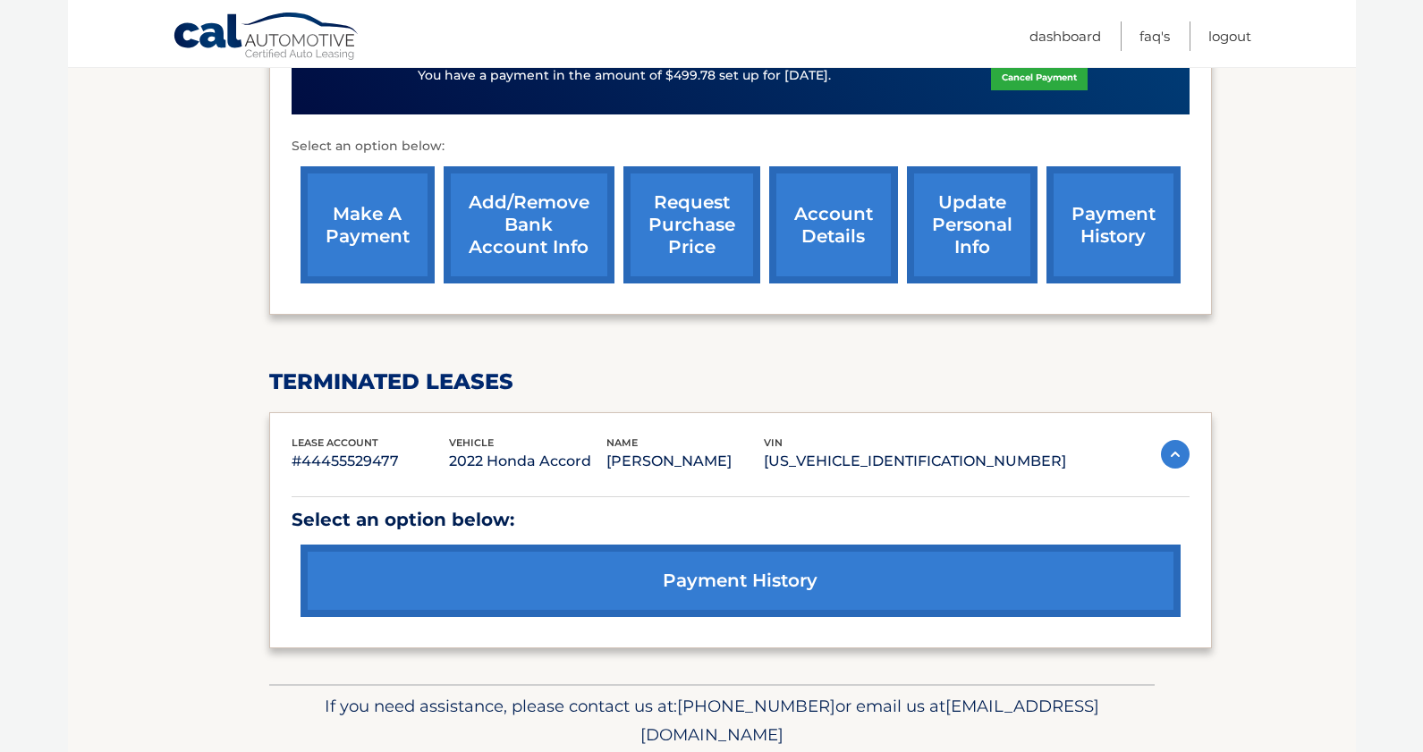
click at [402, 252] on link "make a payment" at bounding box center [368, 224] width 134 height 117
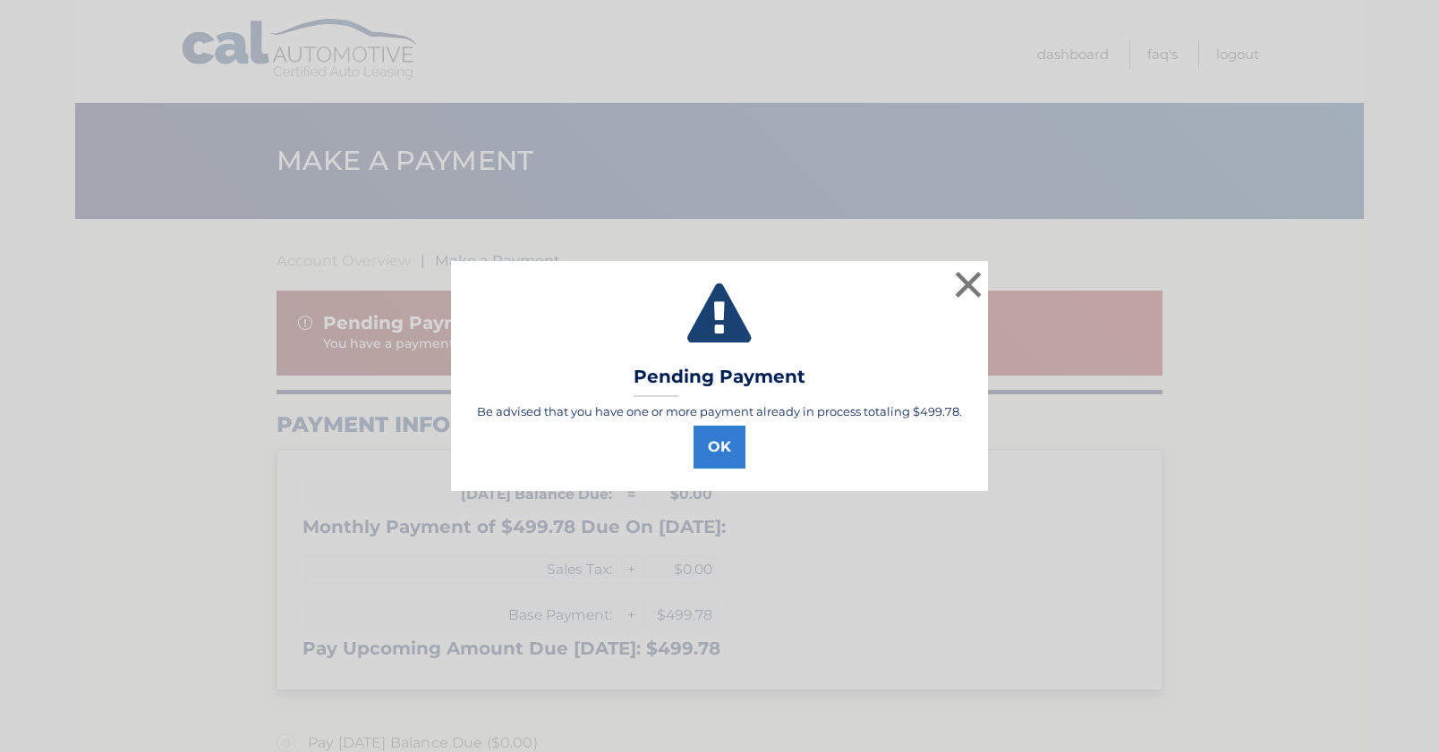
select select "YzQ1ZTYwMDgtOTIyMC00YmE1LTg5N2UtNDUwNzViMDhjZjUx"
click at [967, 285] on button "×" at bounding box center [968, 285] width 36 height 36
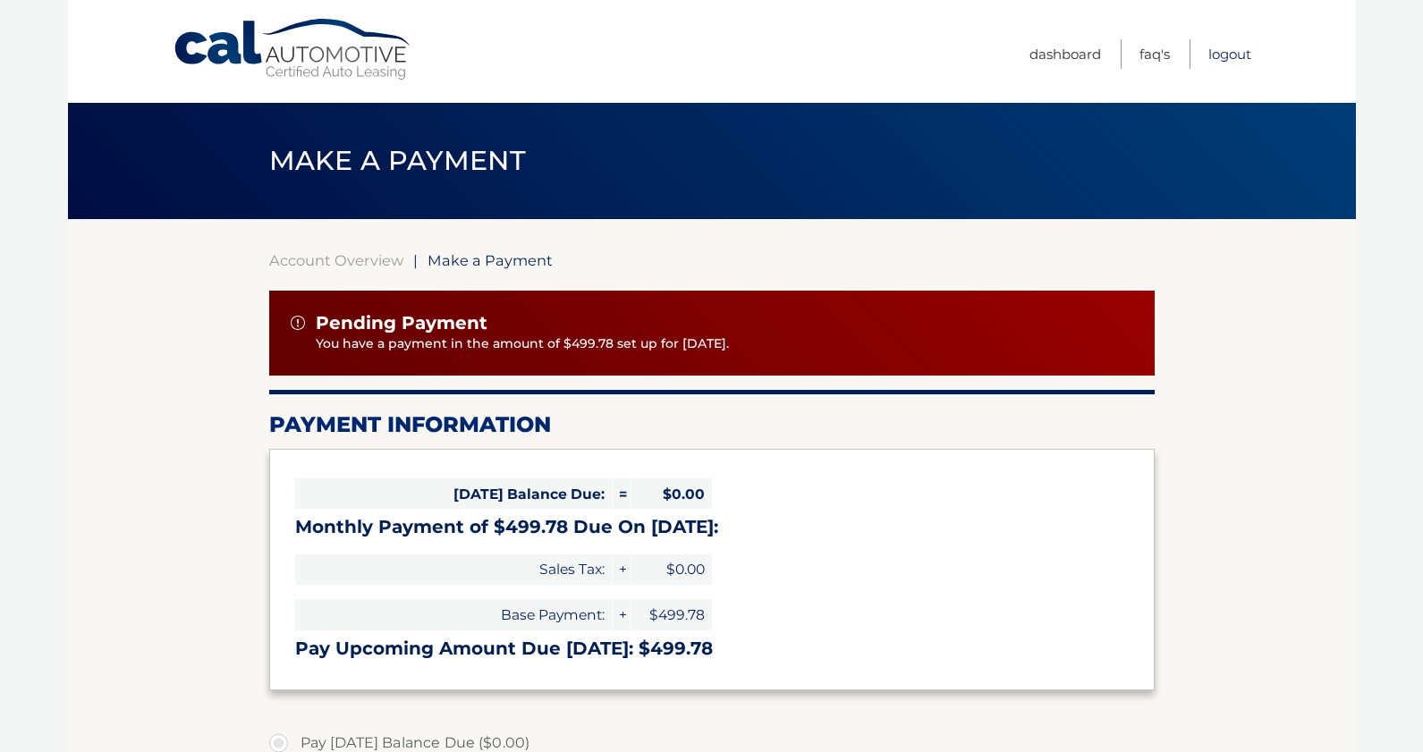
click at [1227, 50] on link "Logout" at bounding box center [1230, 54] width 43 height 30
